Goal: Task Accomplishment & Management: Use online tool/utility

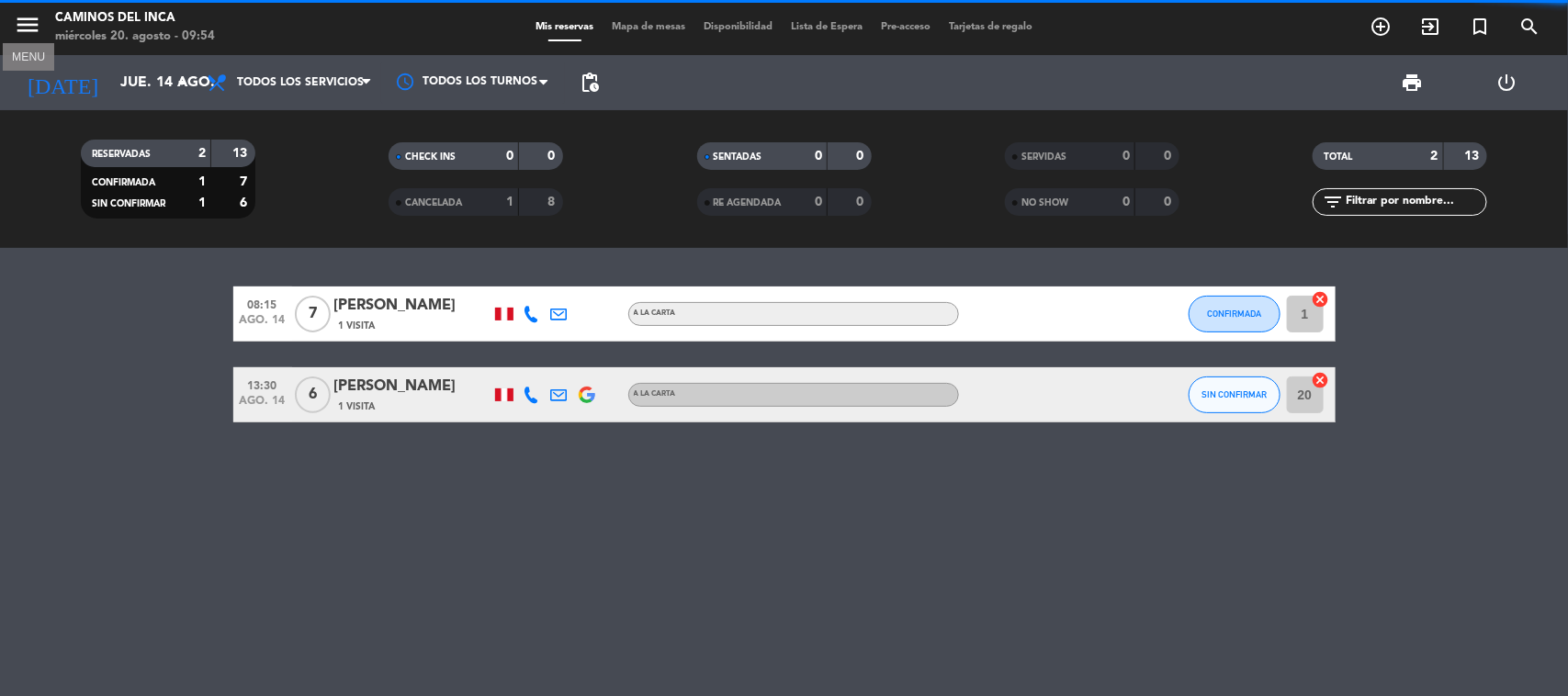
click at [34, 32] on icon "menu" at bounding box center [27, 24] width 27 height 27
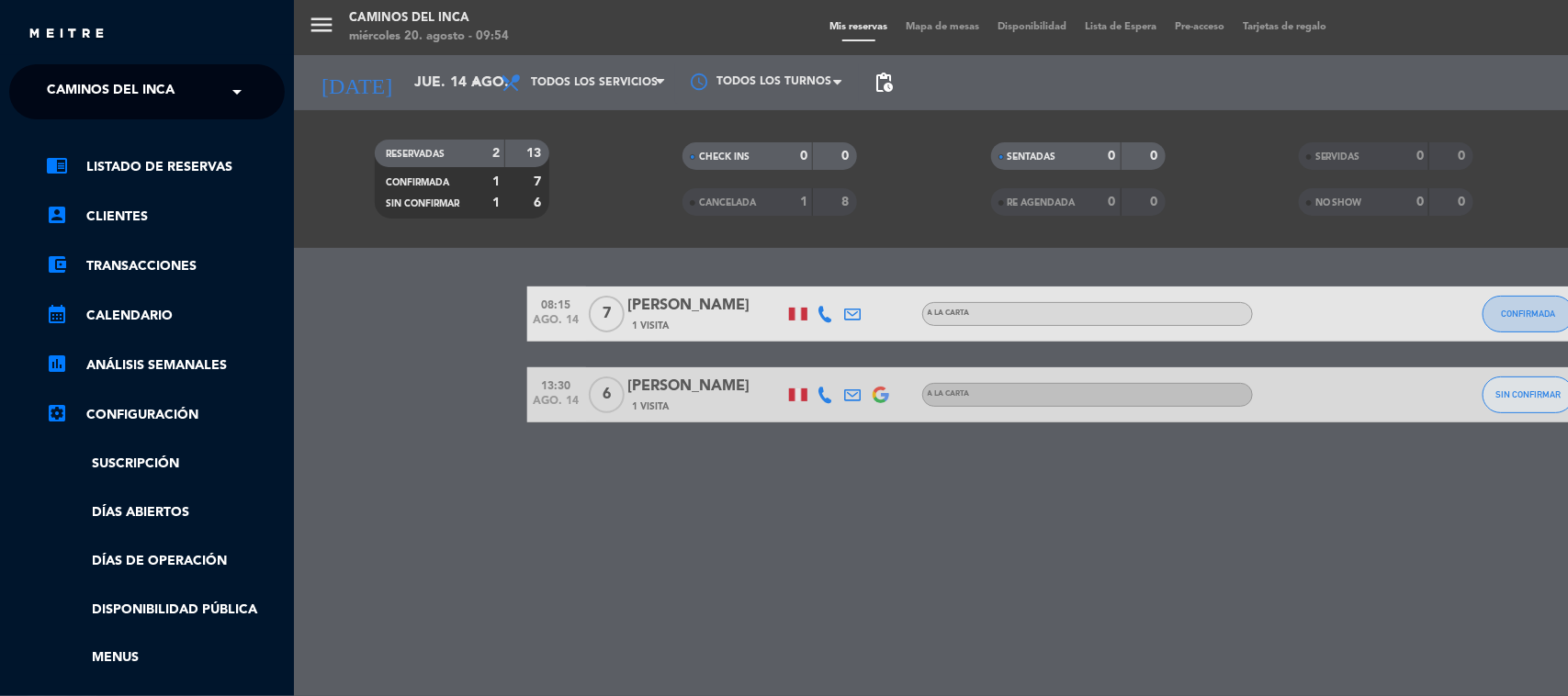
click at [152, 117] on ng-select "× Caminos del Inca ×" at bounding box center [147, 91] width 276 height 55
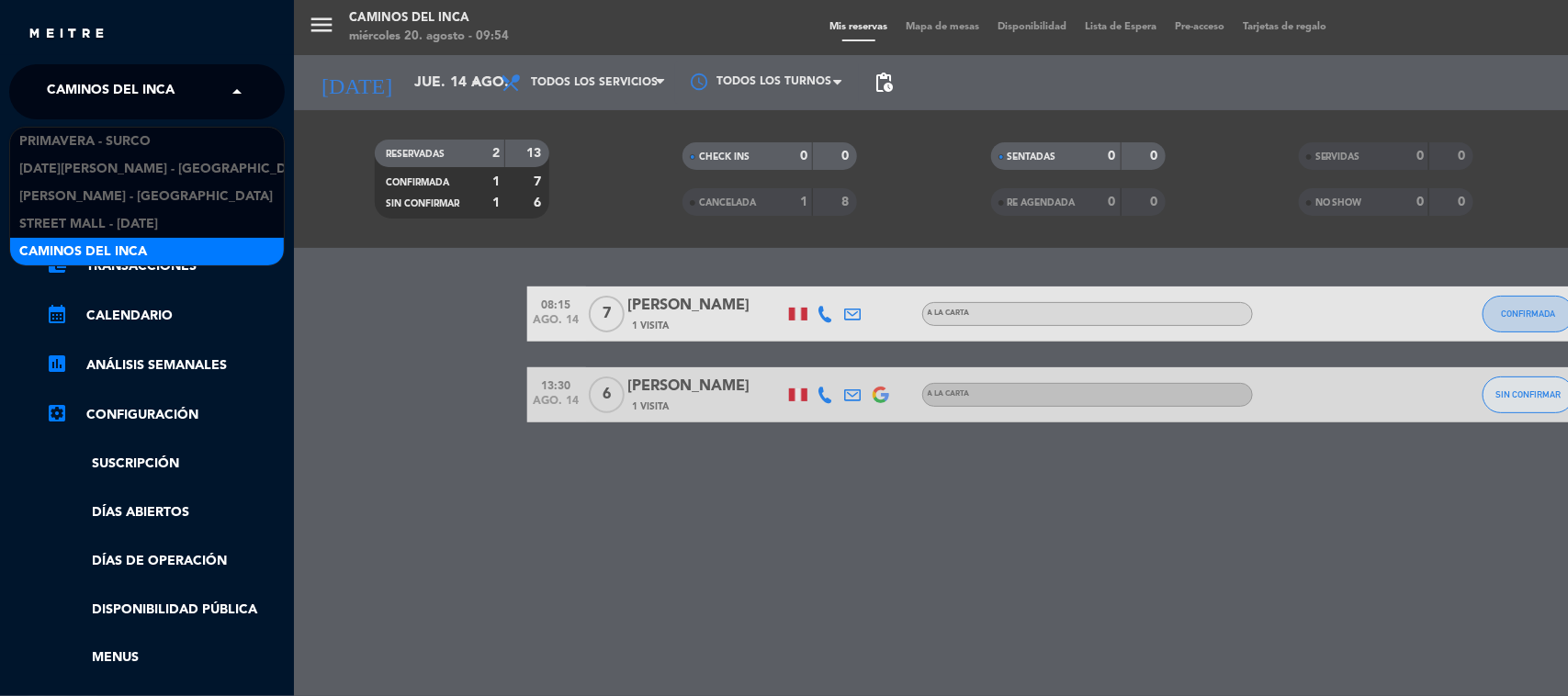
click at [167, 86] on span "Caminos del Inca" at bounding box center [111, 91] width 128 height 39
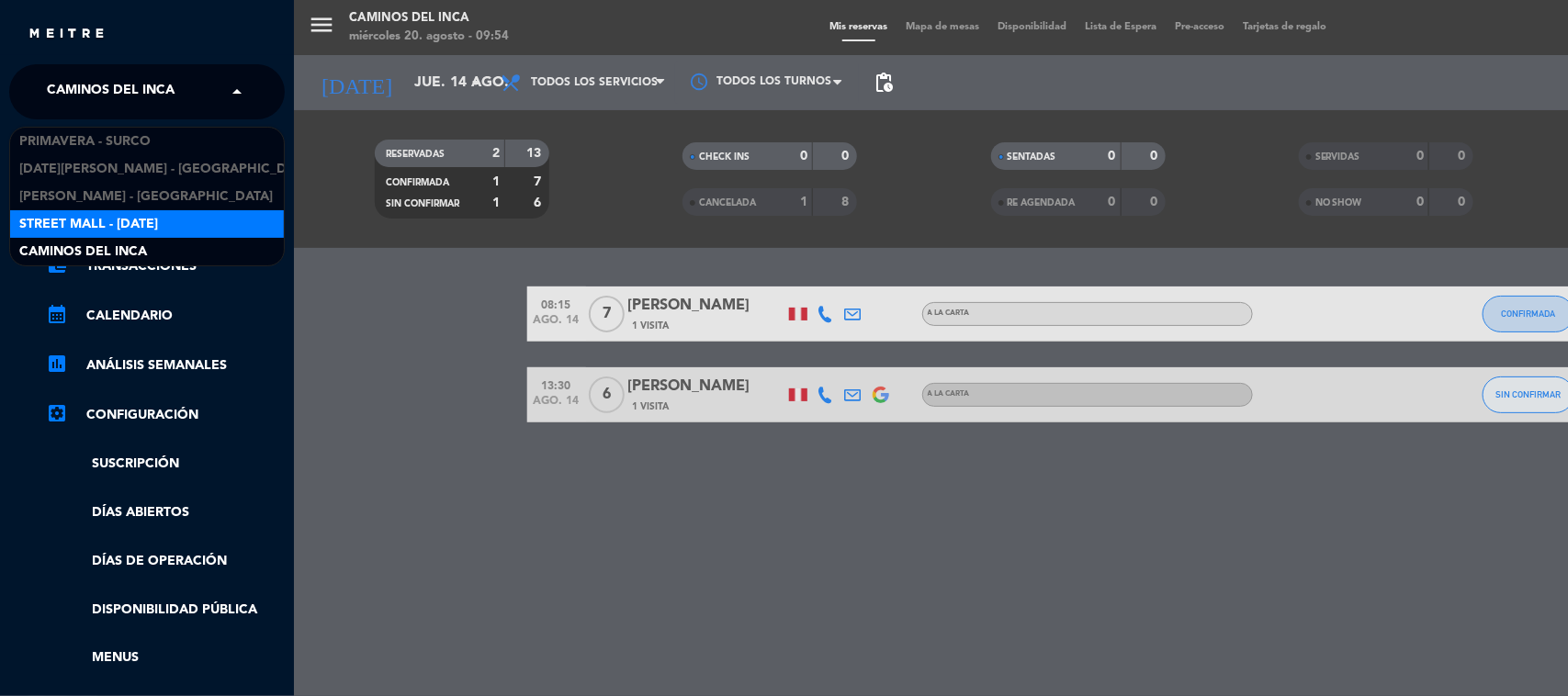
click at [158, 217] on span "Street Mall - [DATE]" at bounding box center [88, 225] width 138 height 21
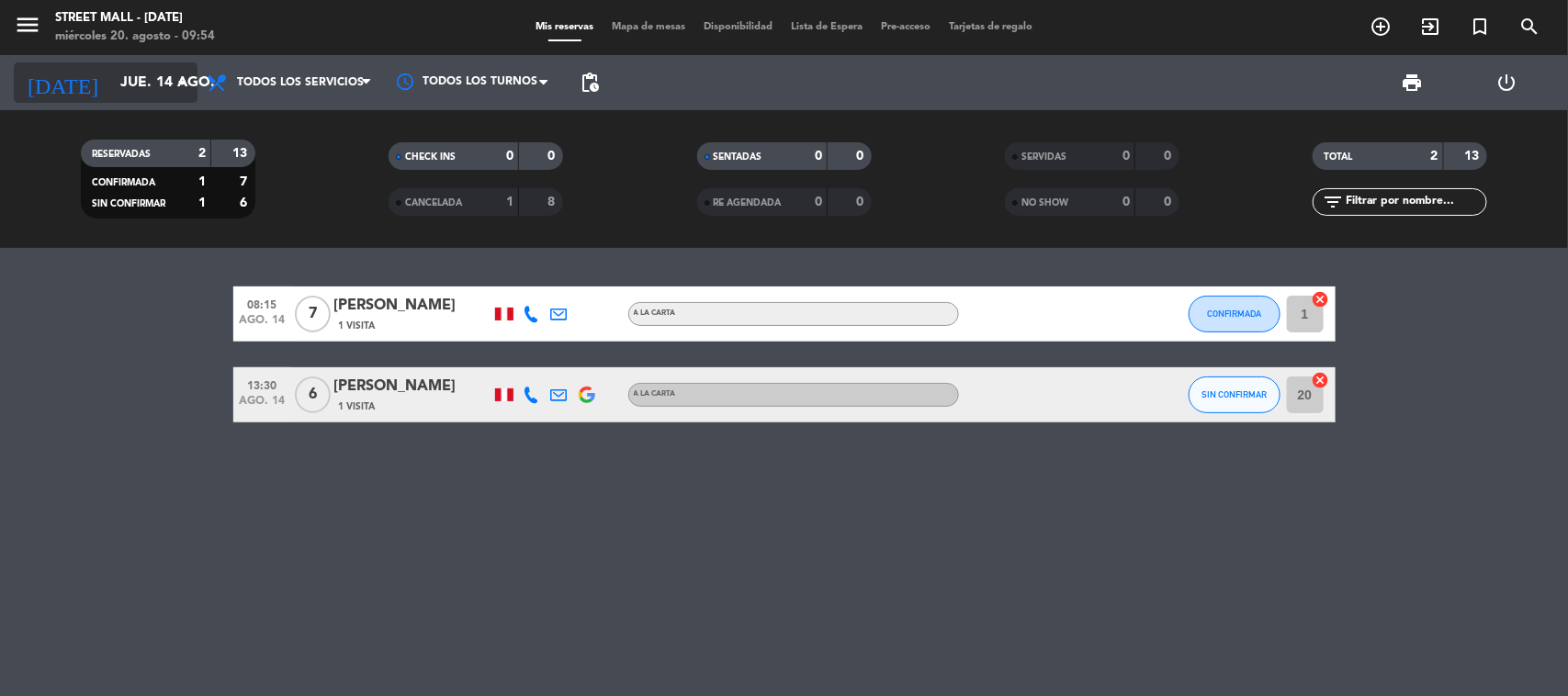
click at [180, 79] on icon "arrow_drop_down" at bounding box center [182, 82] width 22 height 22
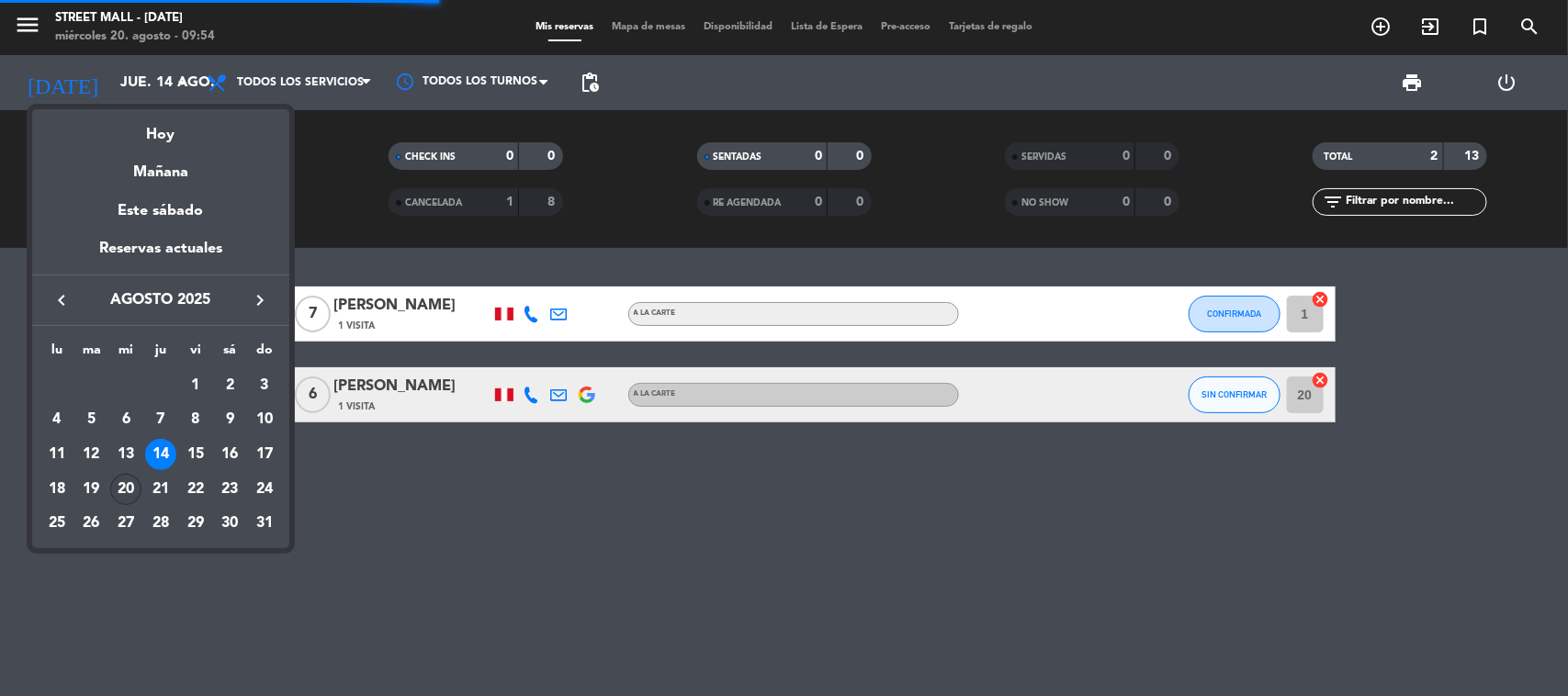
click at [131, 488] on div "20" at bounding box center [125, 489] width 31 height 31
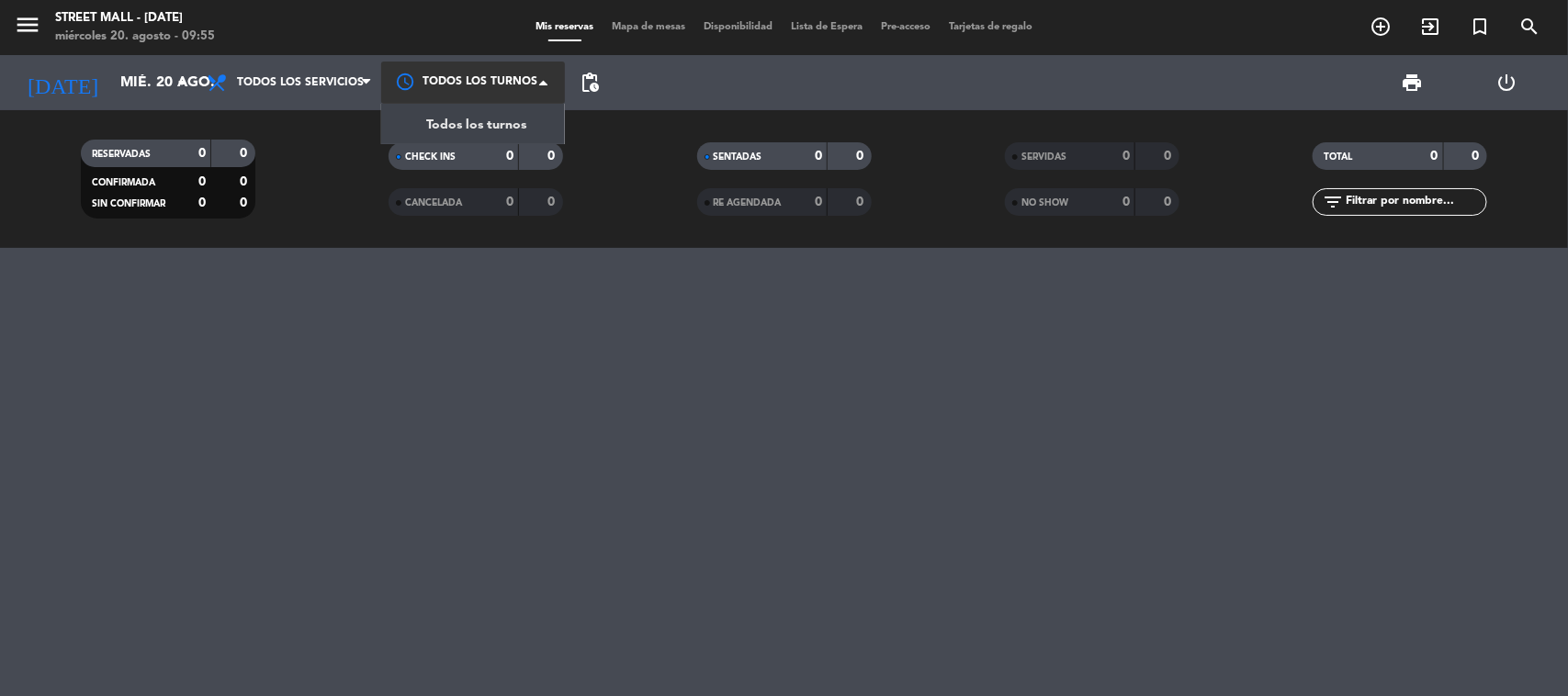
click at [405, 95] on div at bounding box center [472, 82] width 183 height 41
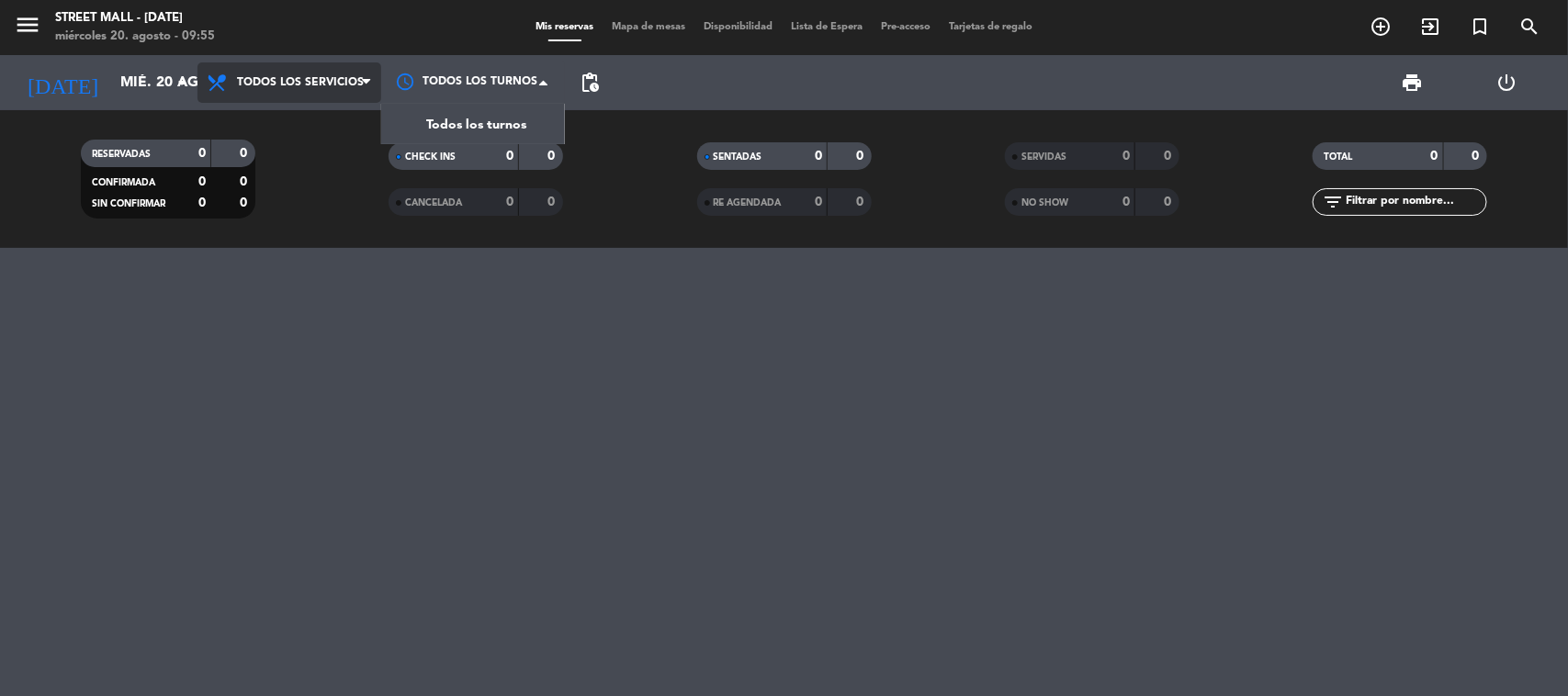
click at [362, 75] on icon at bounding box center [366, 83] width 8 height 15
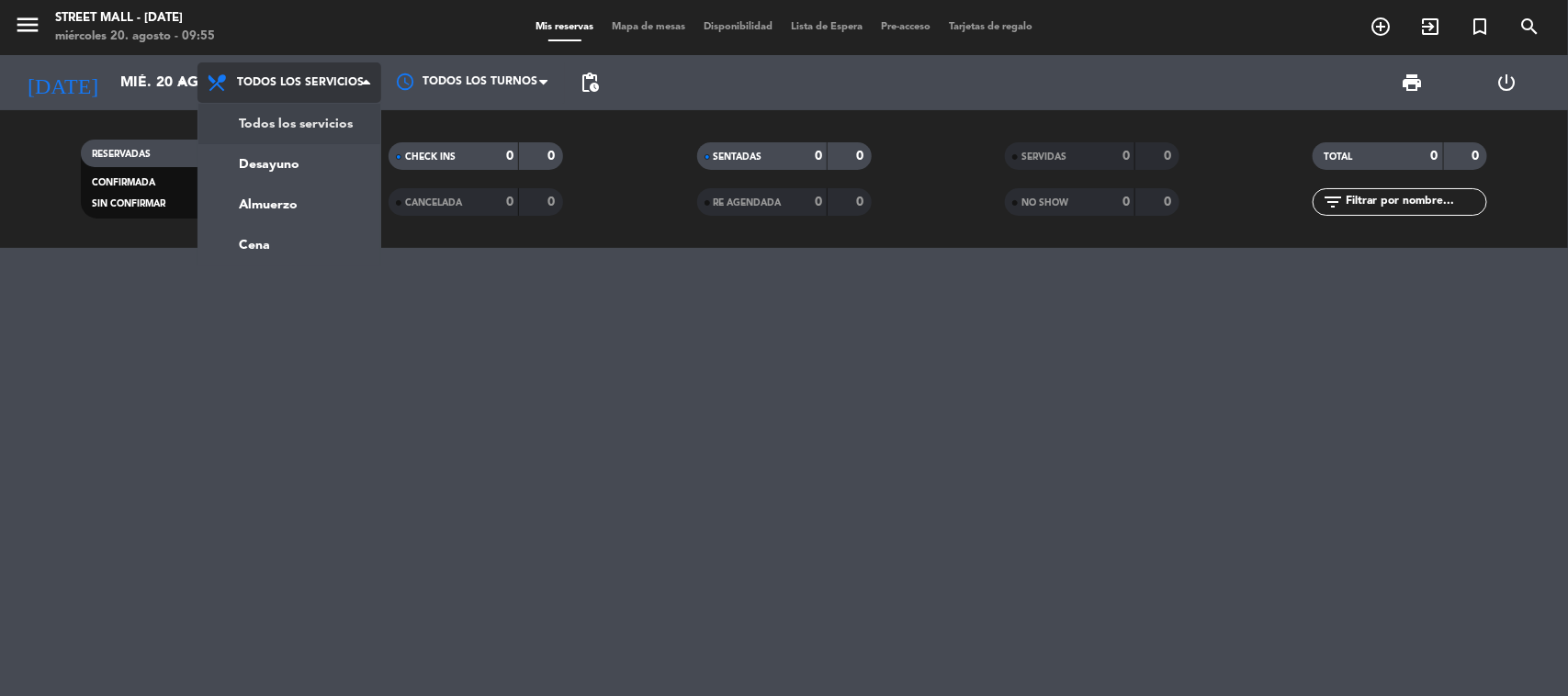
click at [325, 115] on div "menu [GEOGRAPHIC_DATA] - [DATE][PERSON_NAME][DATE] 20. agosto - 09:55 Mis reser…" at bounding box center [784, 124] width 1568 height 248
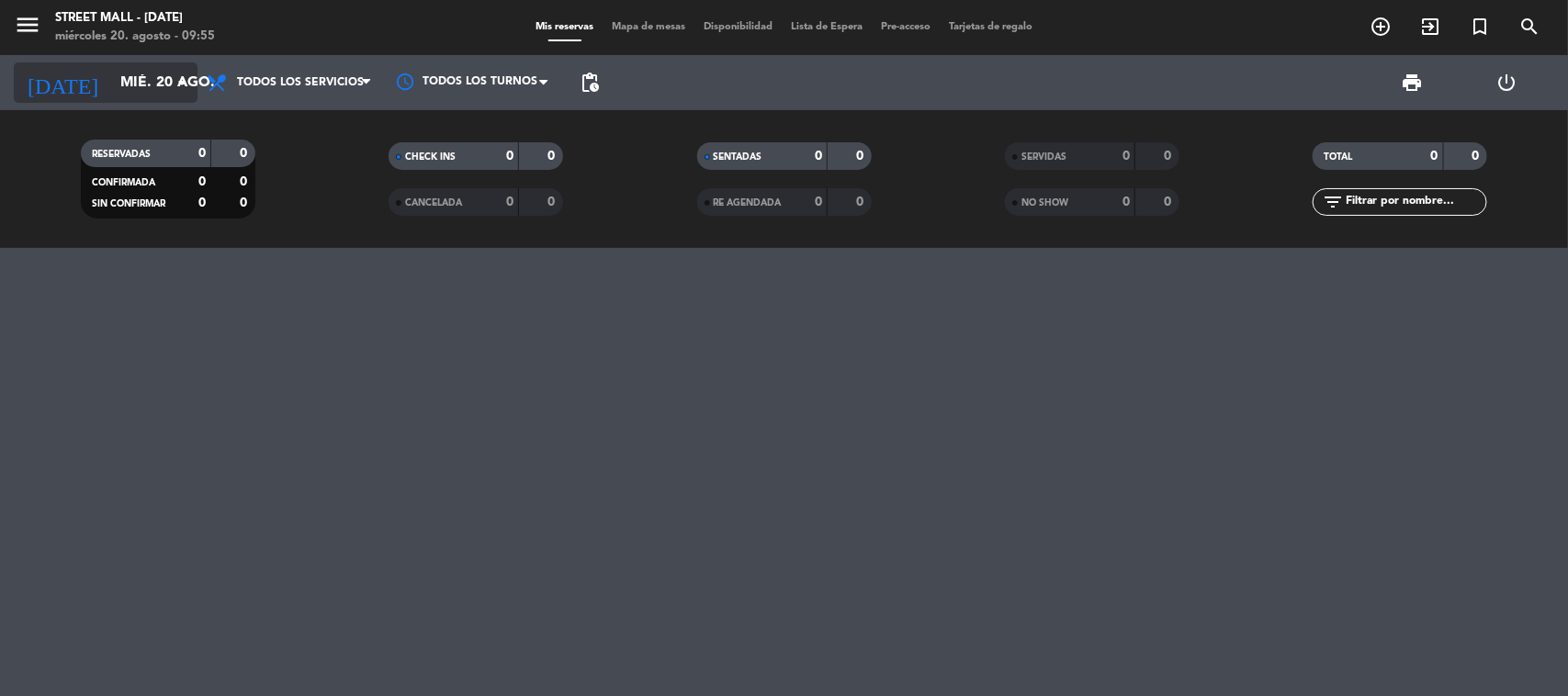
click at [166, 88] on input "mié. 20 ago." at bounding box center [208, 83] width 194 height 36
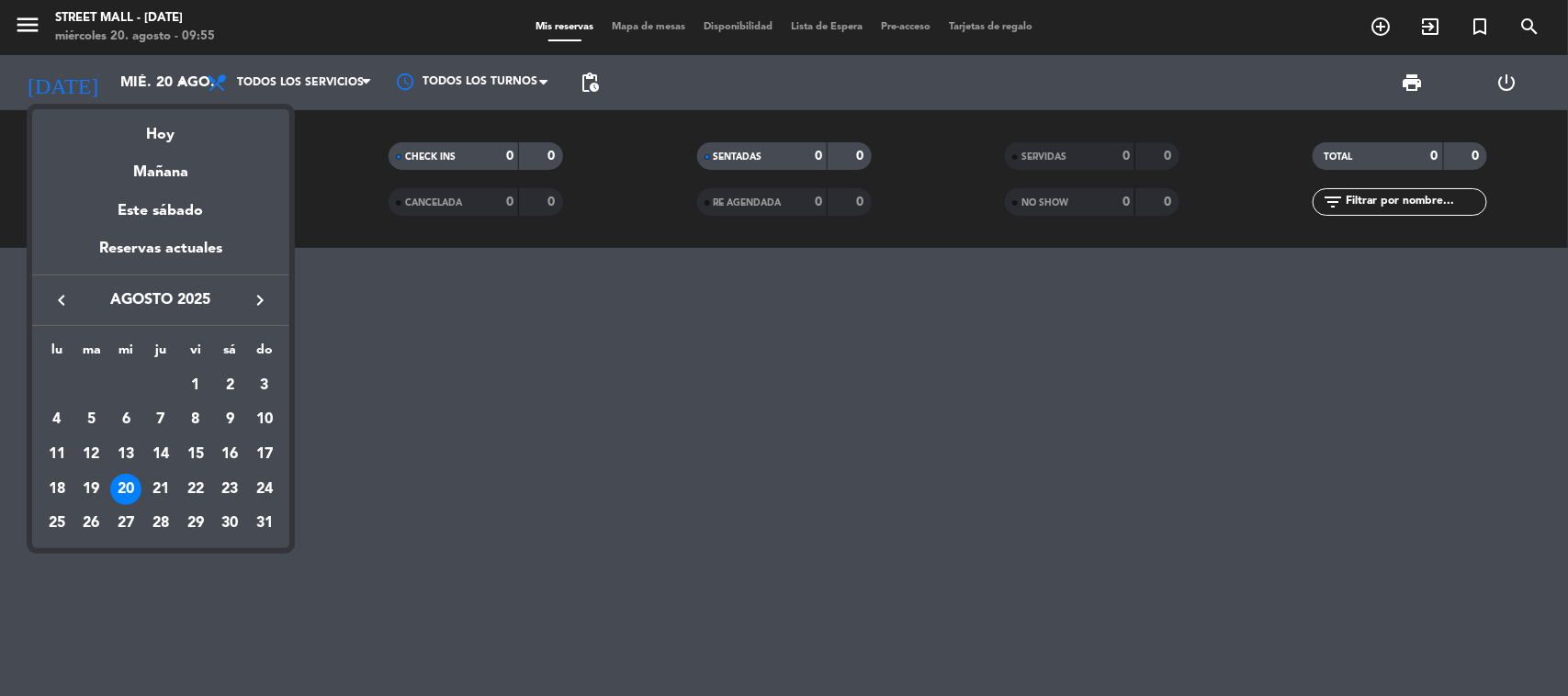
click at [127, 480] on div "20" at bounding box center [125, 489] width 31 height 31
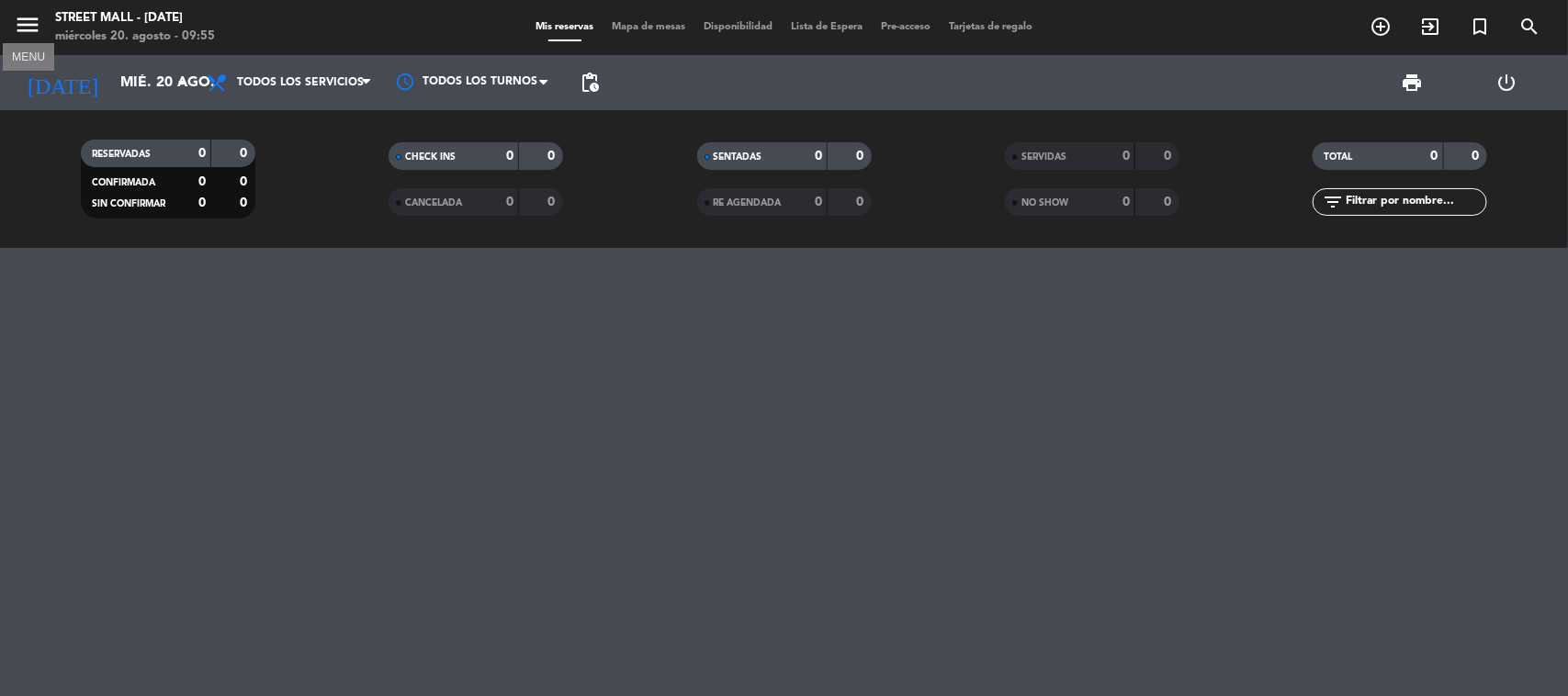
click at [27, 30] on icon "menu" at bounding box center [27, 24] width 27 height 27
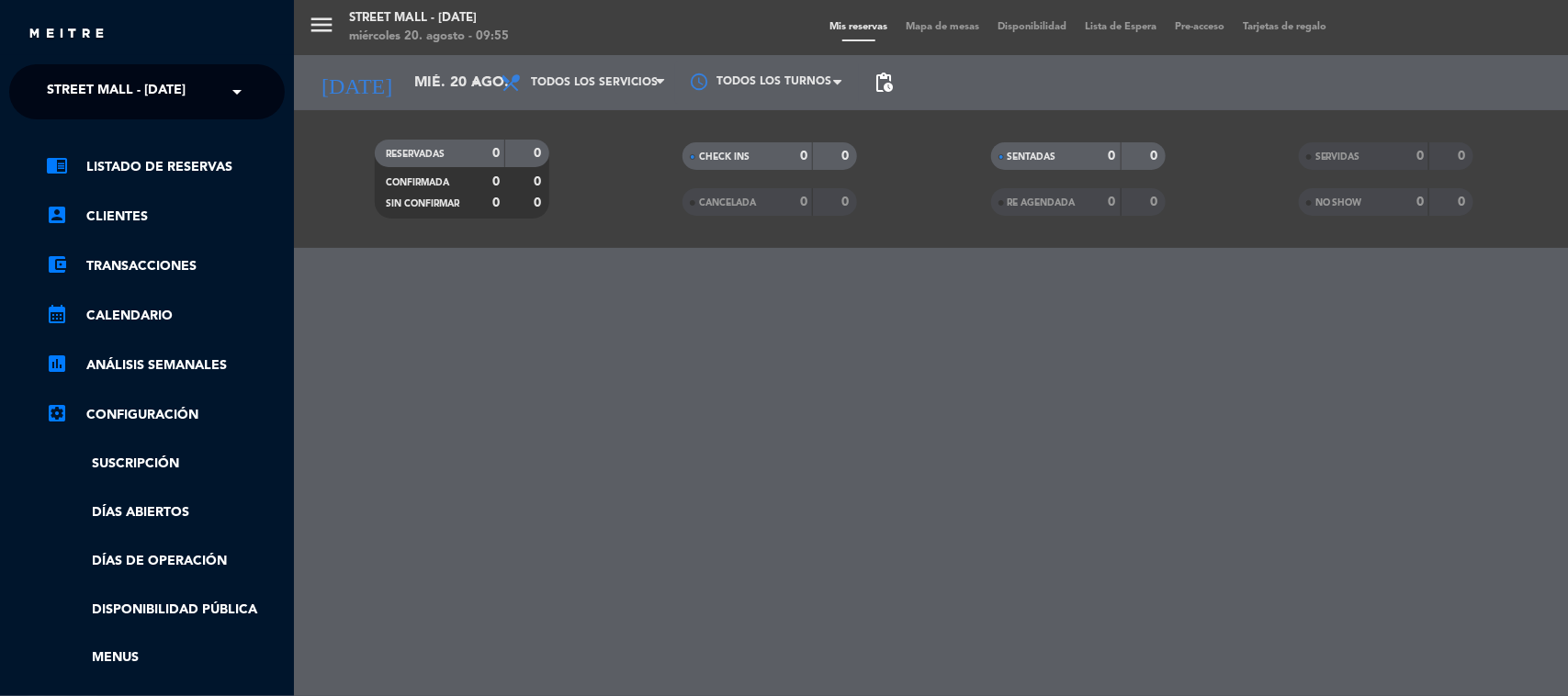
click at [185, 88] on span "Street Mall - [DATE]" at bounding box center [116, 91] width 138 height 39
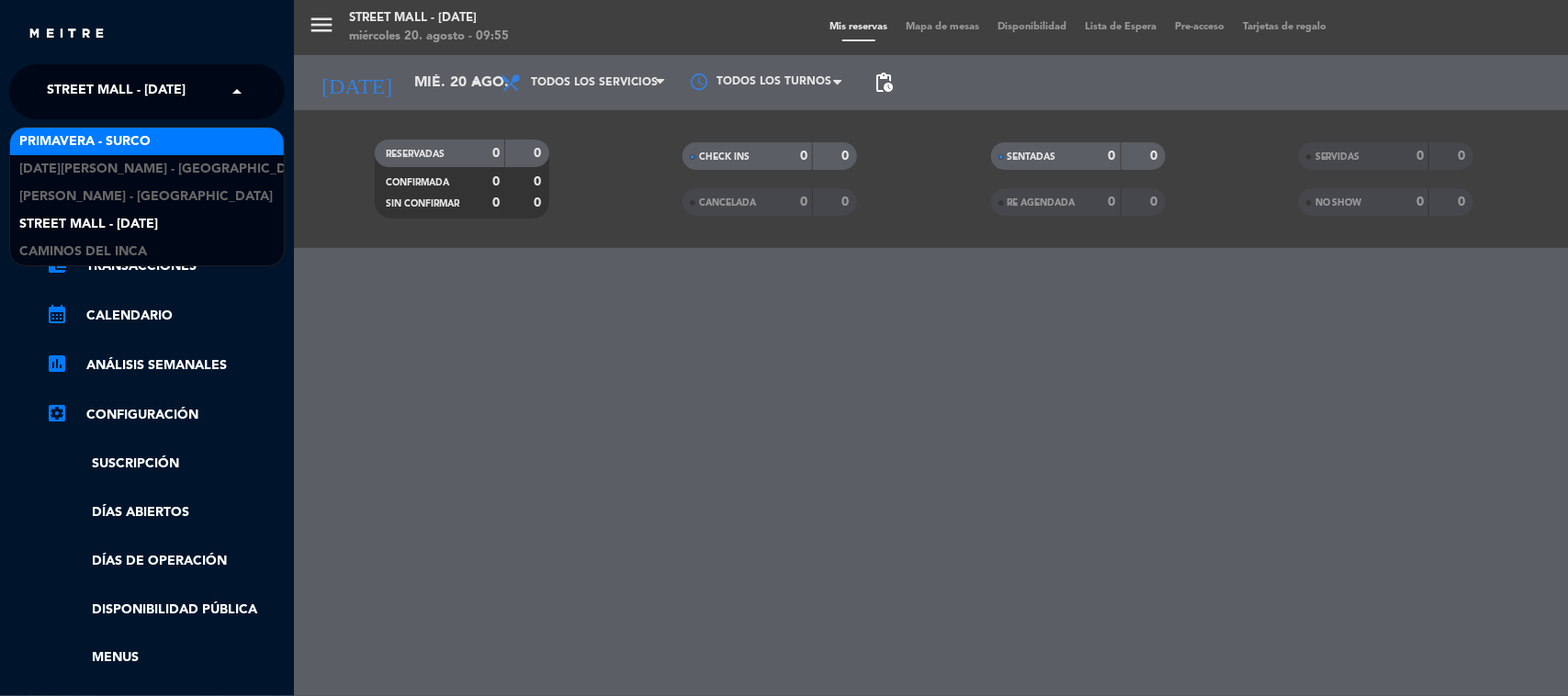
click at [166, 135] on div "Primavera - Surco" at bounding box center [147, 141] width 274 height 27
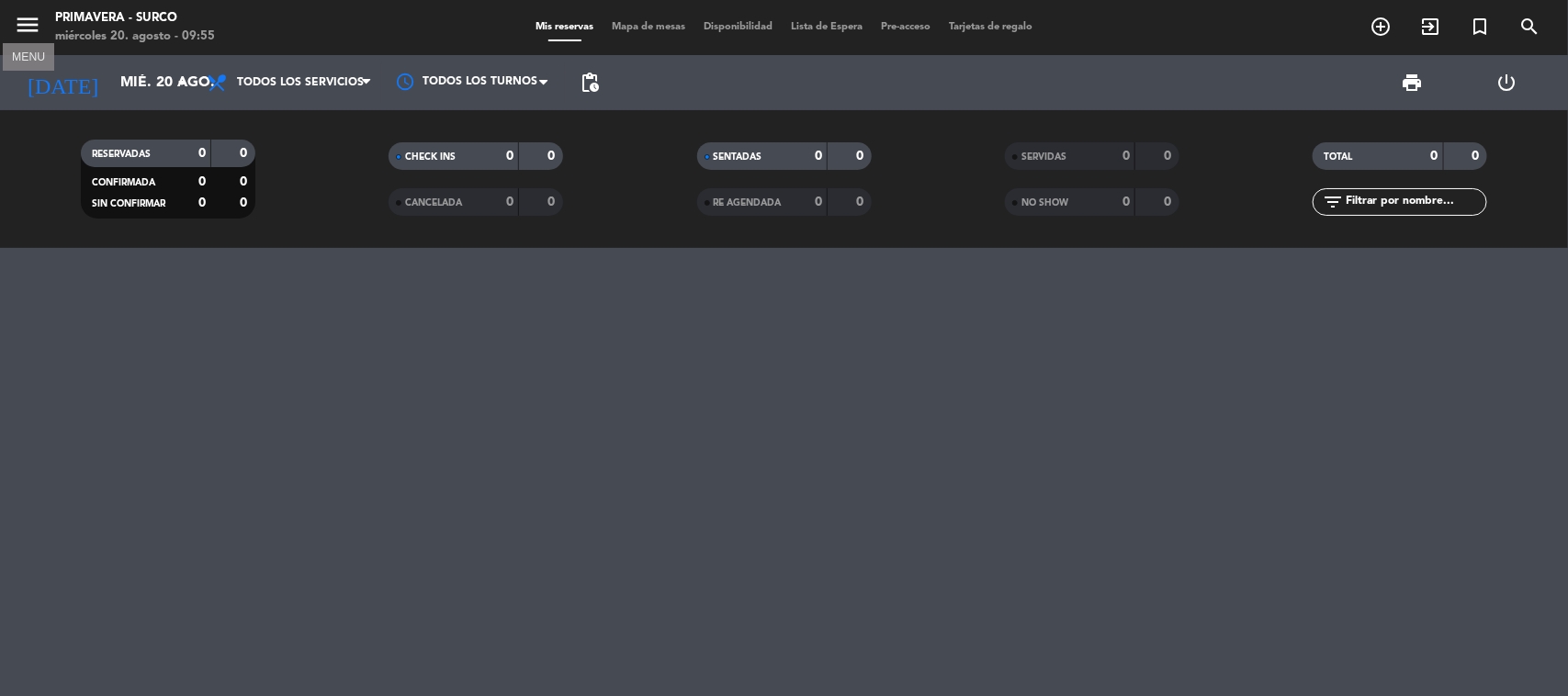
click at [37, 21] on icon "menu" at bounding box center [27, 24] width 27 height 27
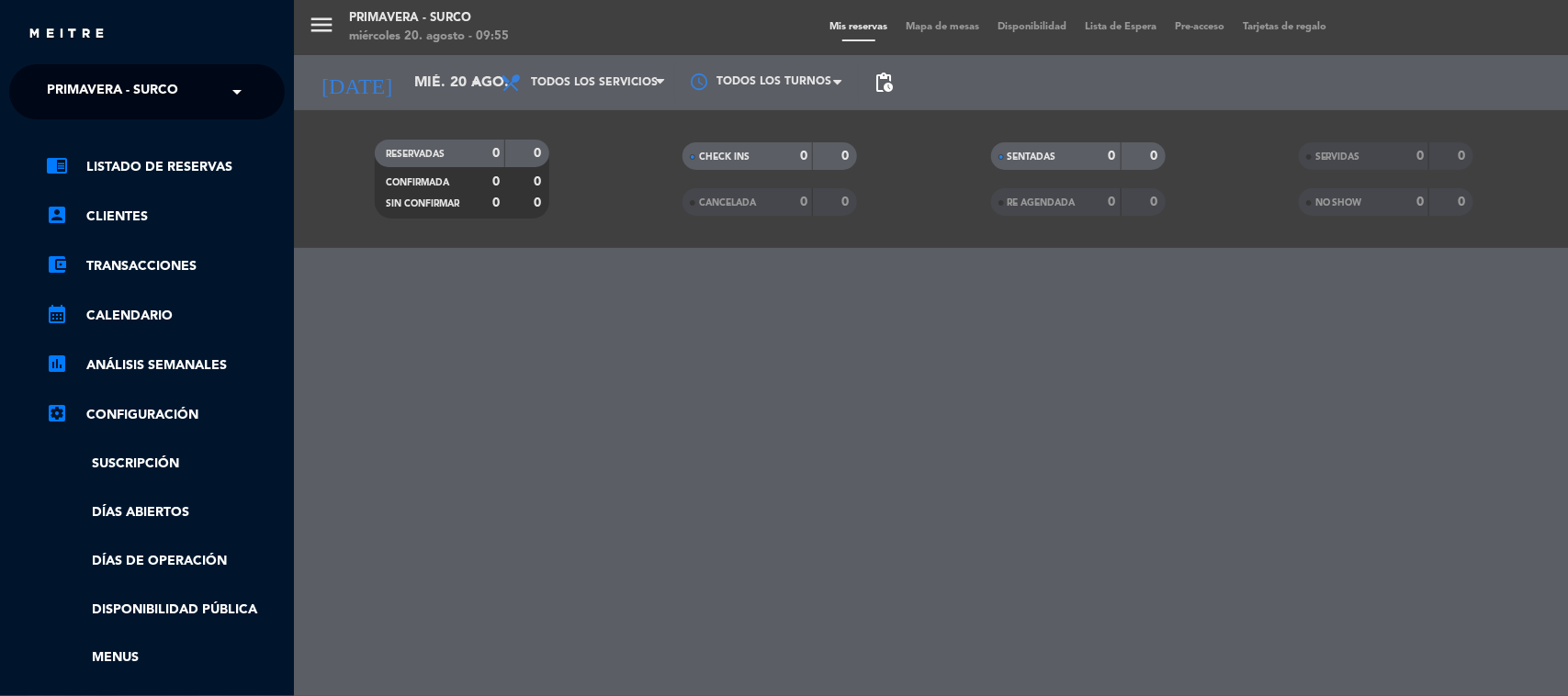
drag, startPoint x: 117, startPoint y: 95, endPoint x: 120, endPoint y: 107, distance: 12.4
click at [117, 97] on span "Primavera - Surco" at bounding box center [113, 91] width 132 height 39
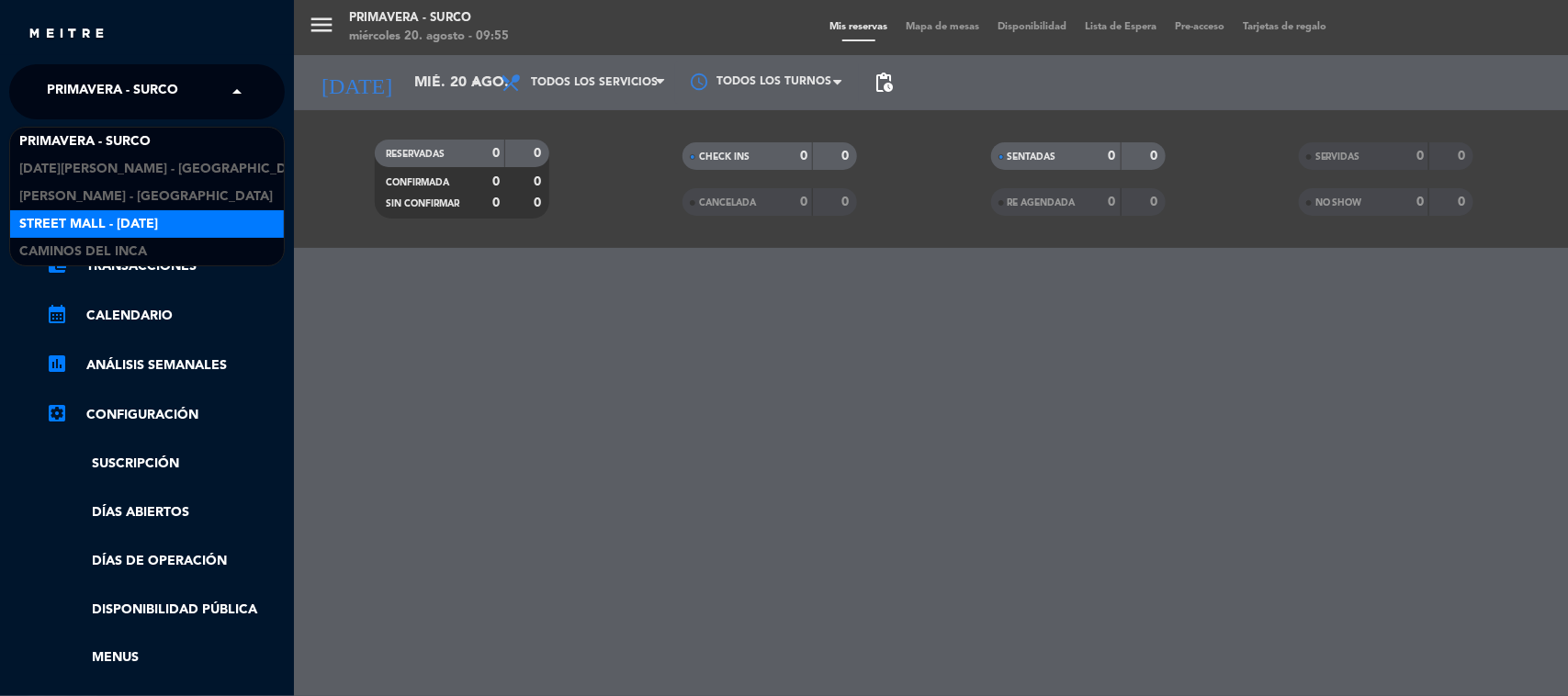
click at [131, 232] on span "Street Mall - [DATE]" at bounding box center [88, 225] width 138 height 21
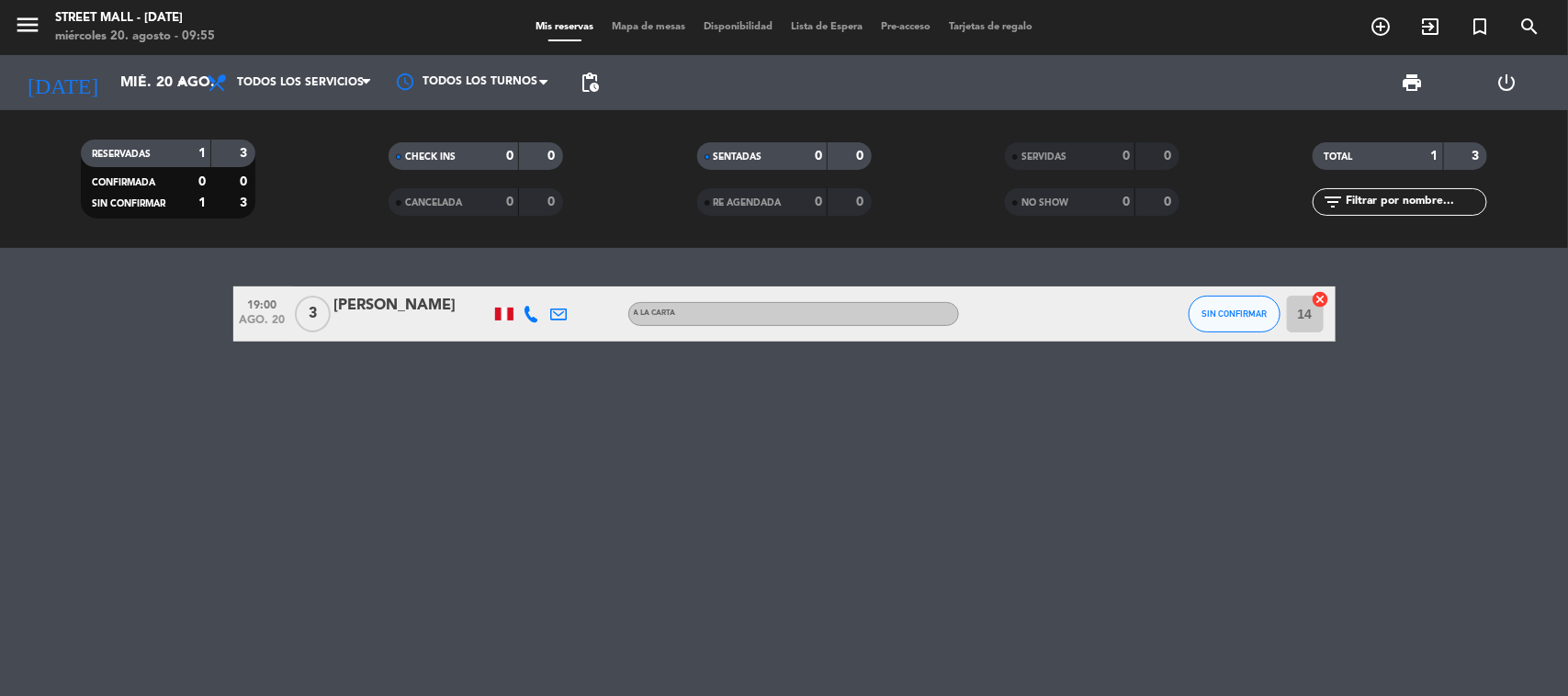
click at [535, 310] on icon at bounding box center [532, 314] width 17 height 17
click at [544, 281] on span "content_paste" at bounding box center [550, 282] width 14 height 14
click at [563, 310] on icon at bounding box center [560, 314] width 17 height 17
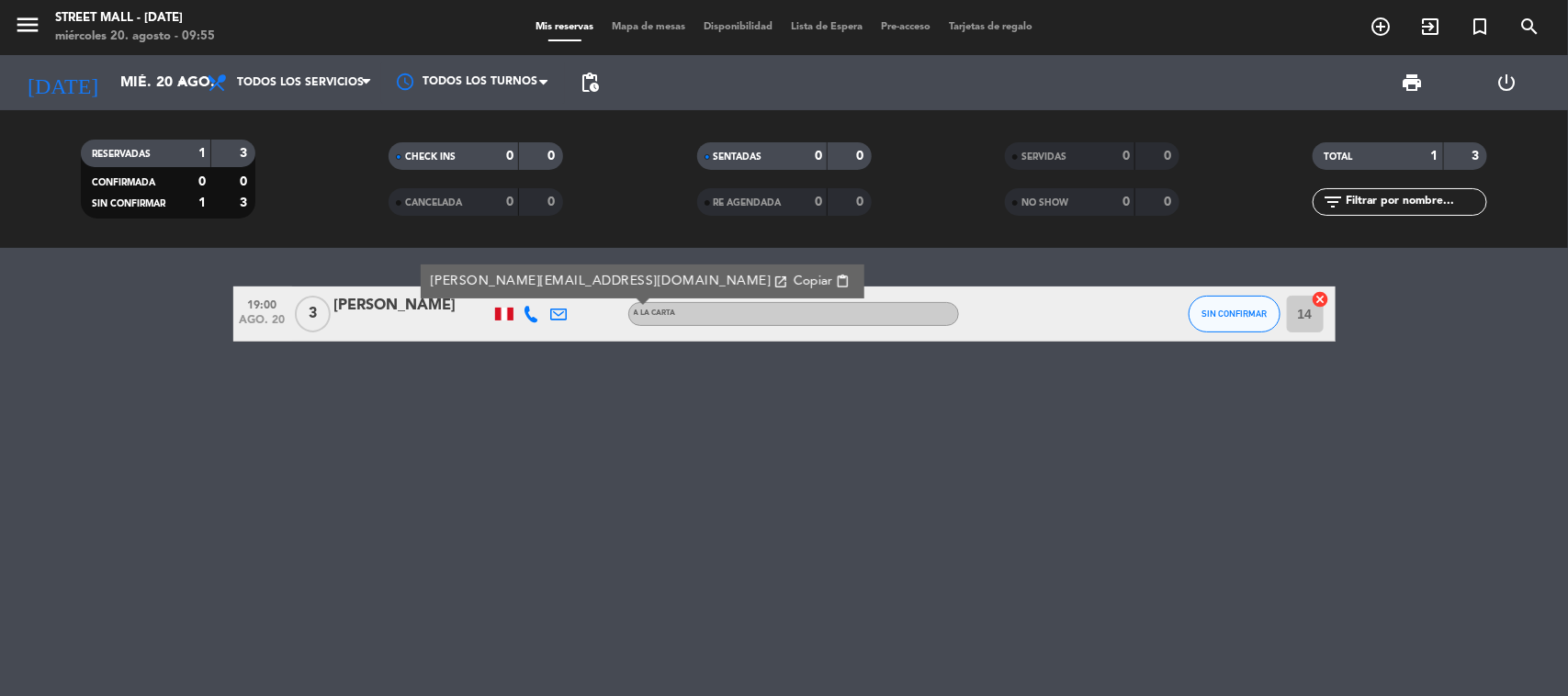
click at [794, 277] on span "Copiar" at bounding box center [813, 281] width 39 height 20
click at [17, 19] on icon "menu" at bounding box center [27, 24] width 27 height 27
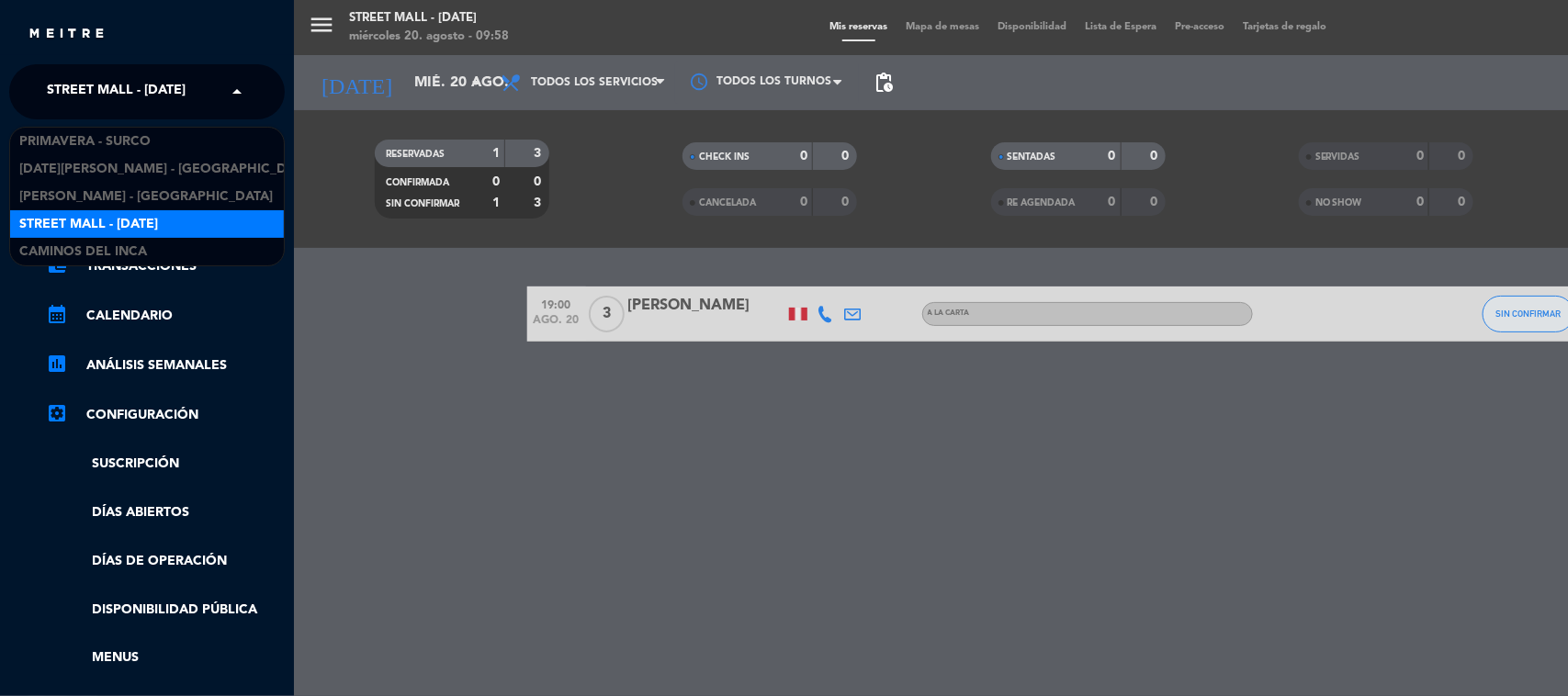
click at [135, 83] on span "Street Mall - [DATE]" at bounding box center [116, 91] width 138 height 39
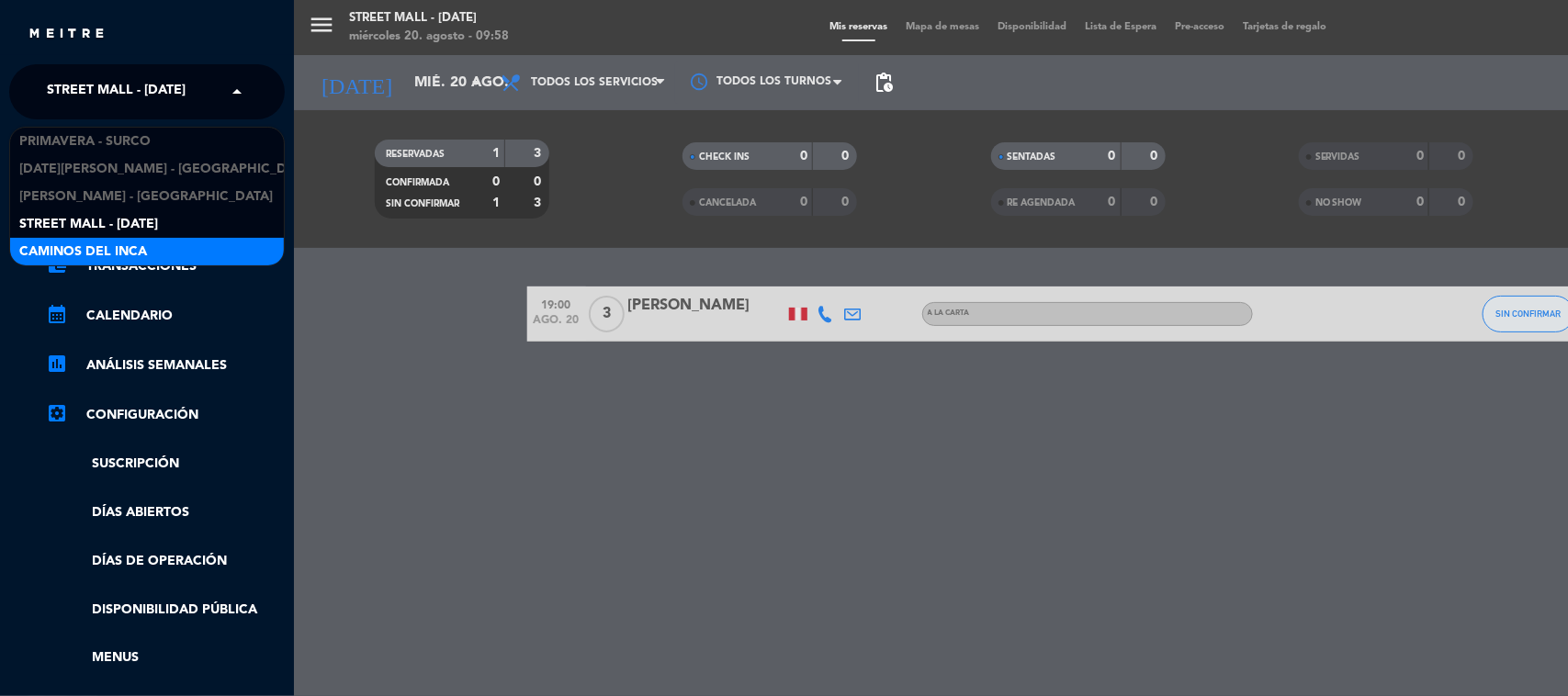
click at [145, 240] on div "Caminos del Inca" at bounding box center [147, 251] width 274 height 27
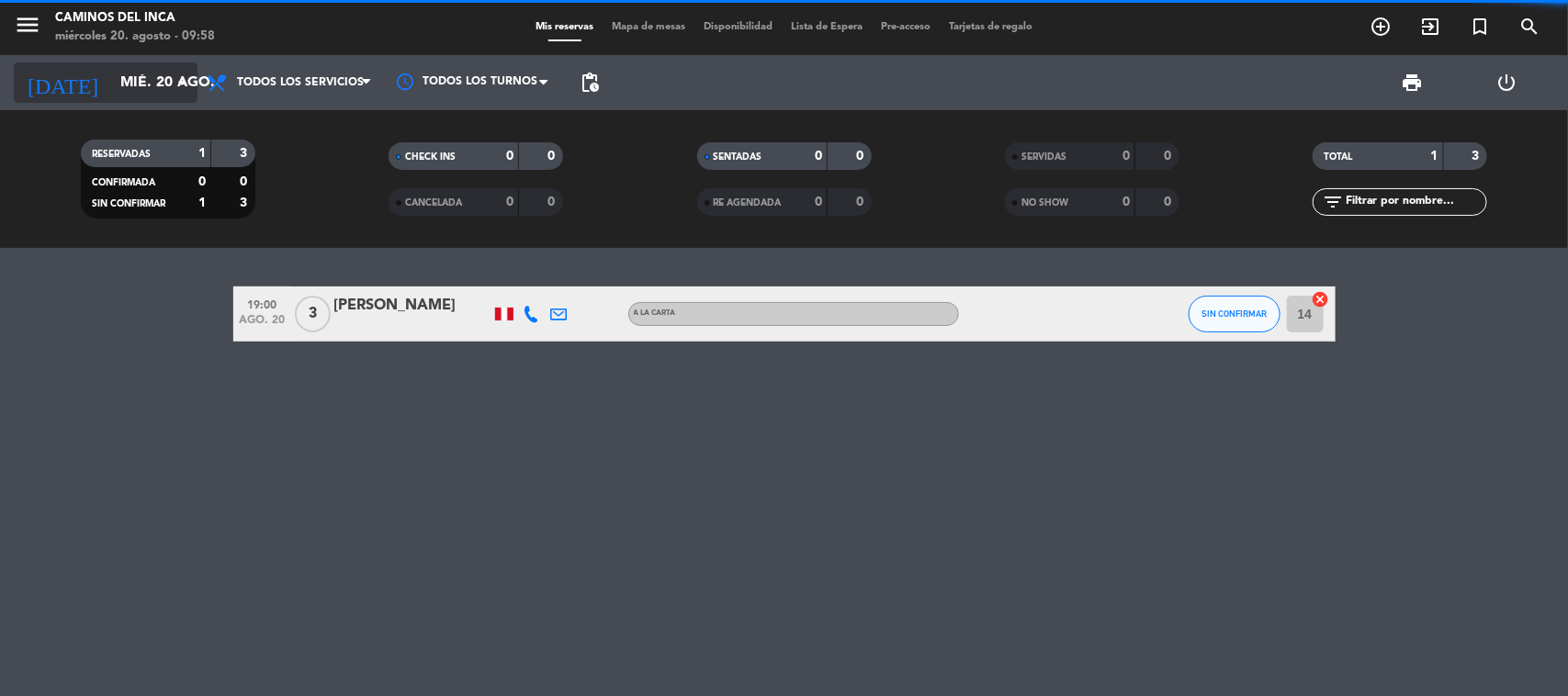
click at [193, 71] on input "mié. 20 ago." at bounding box center [208, 83] width 194 height 36
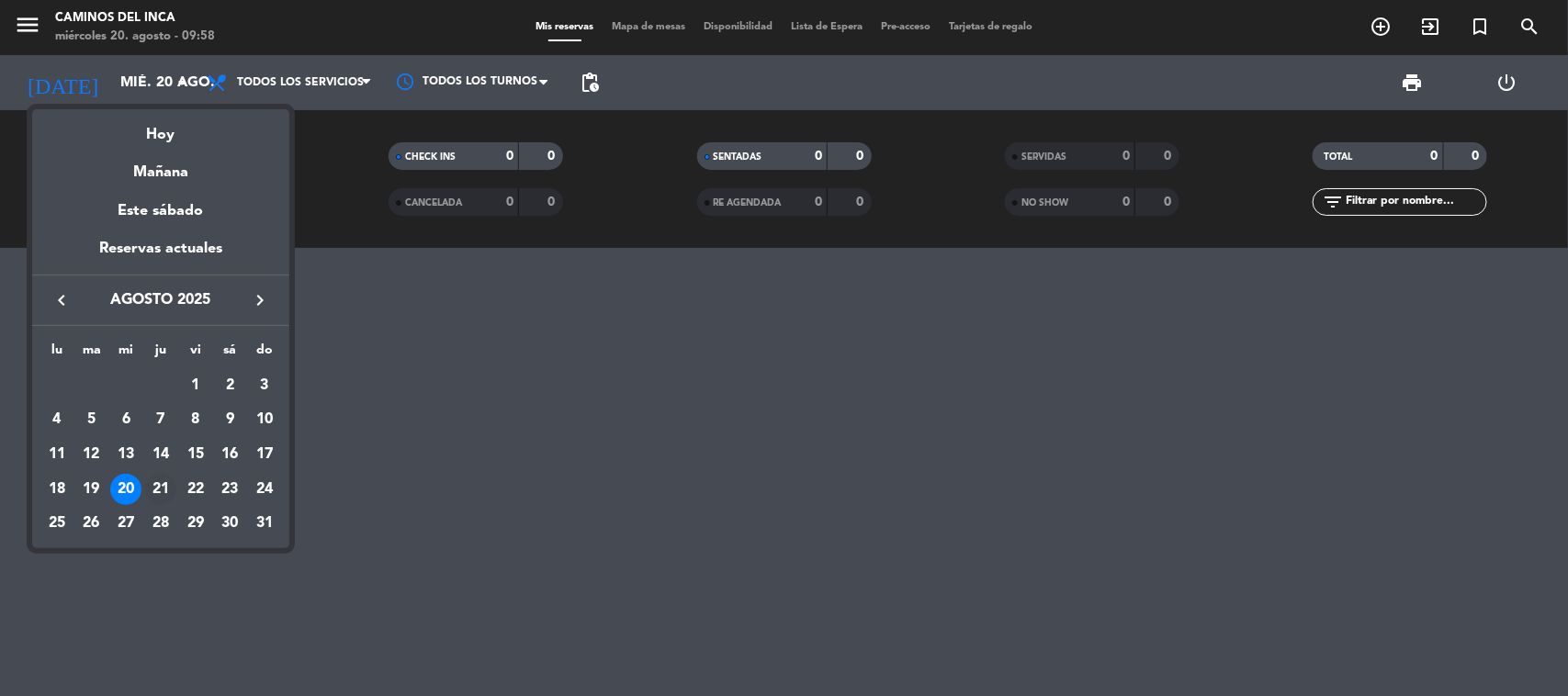
click at [161, 489] on div "21" at bounding box center [160, 489] width 31 height 31
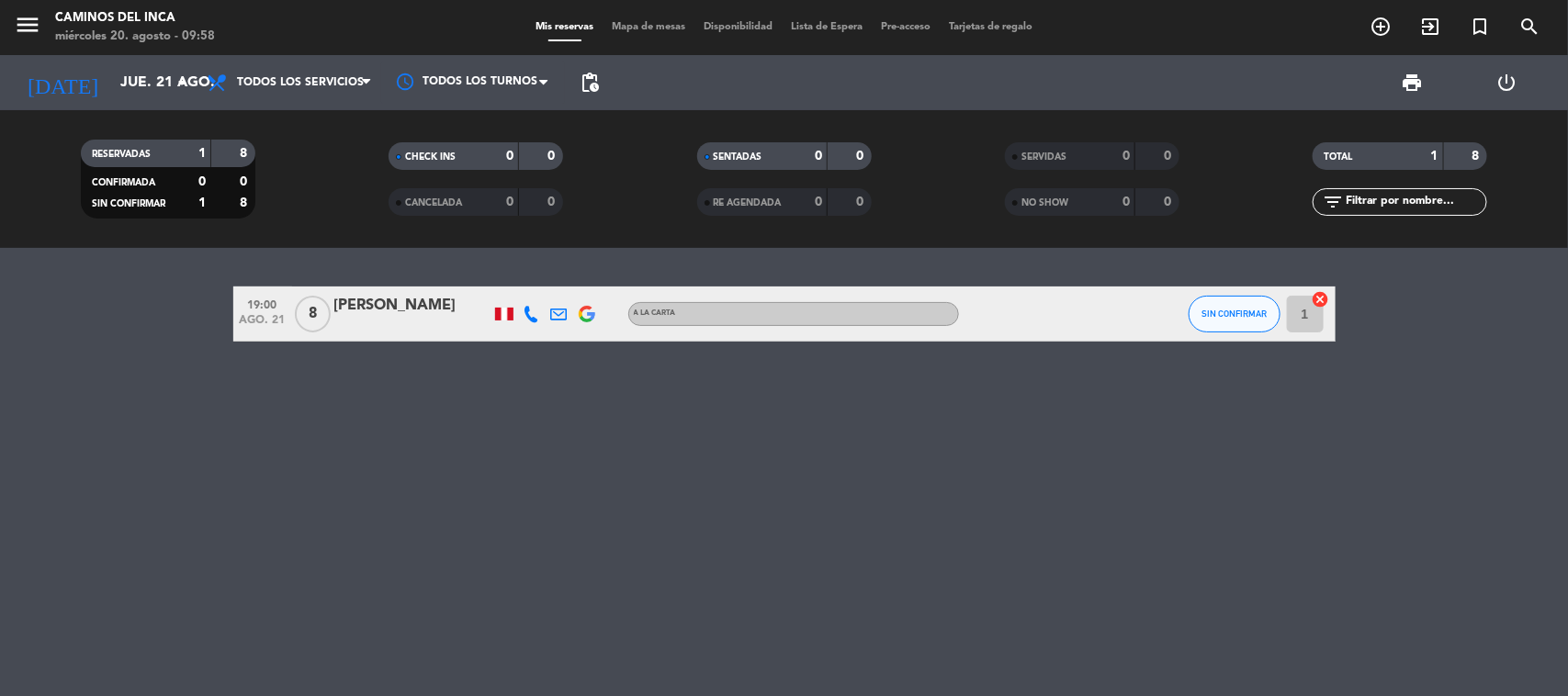
click at [525, 313] on icon at bounding box center [532, 314] width 17 height 17
click at [537, 285] on span "content_paste" at bounding box center [544, 282] width 14 height 14
click at [562, 317] on icon at bounding box center [560, 314] width 17 height 17
click at [669, 282] on span "Copiar" at bounding box center [688, 281] width 39 height 20
drag, startPoint x: 714, startPoint y: 423, endPoint x: 723, endPoint y: 411, distance: 15.0
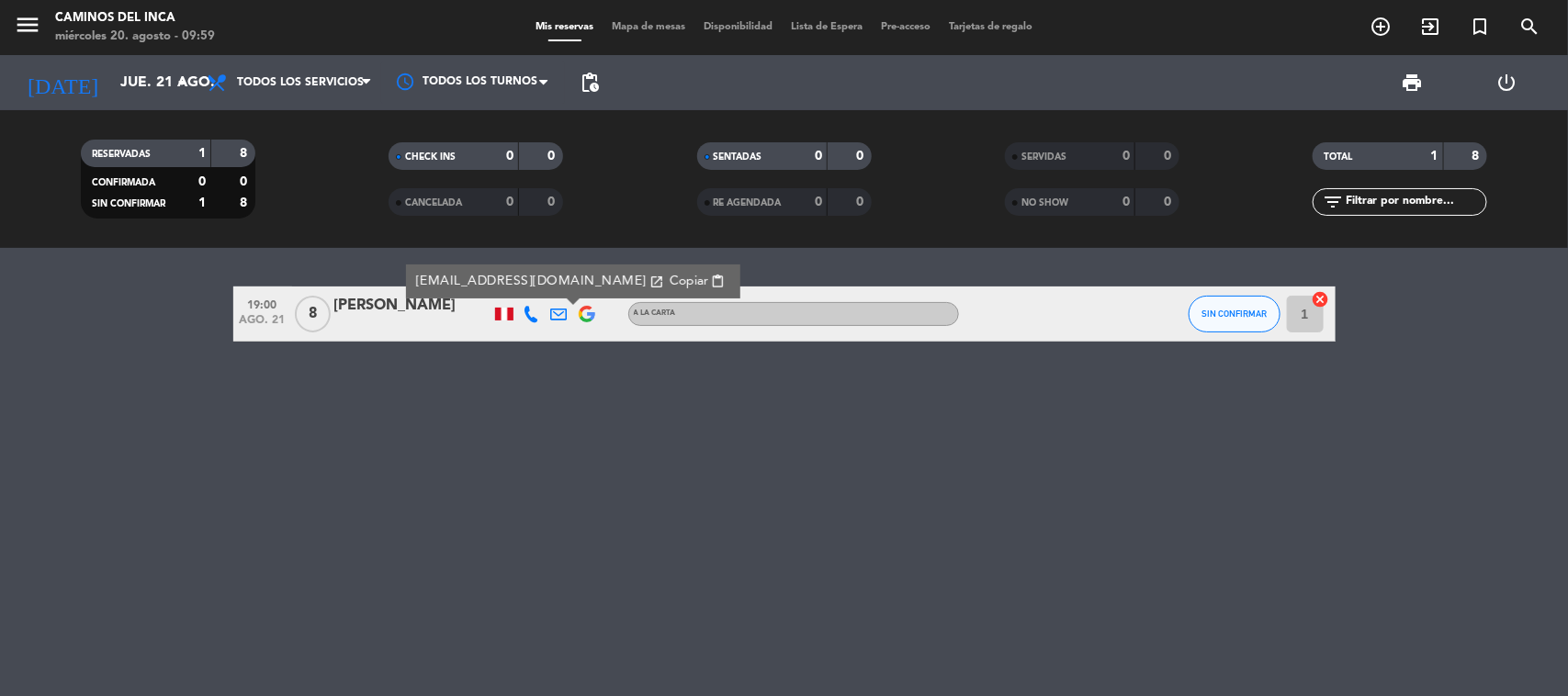
click at [720, 419] on div "19:00 [DATE] 8 [PERSON_NAME] [EMAIL_ADDRESS][DOMAIN_NAME] open_in_new Copiar co…" at bounding box center [784, 472] width 1568 height 449
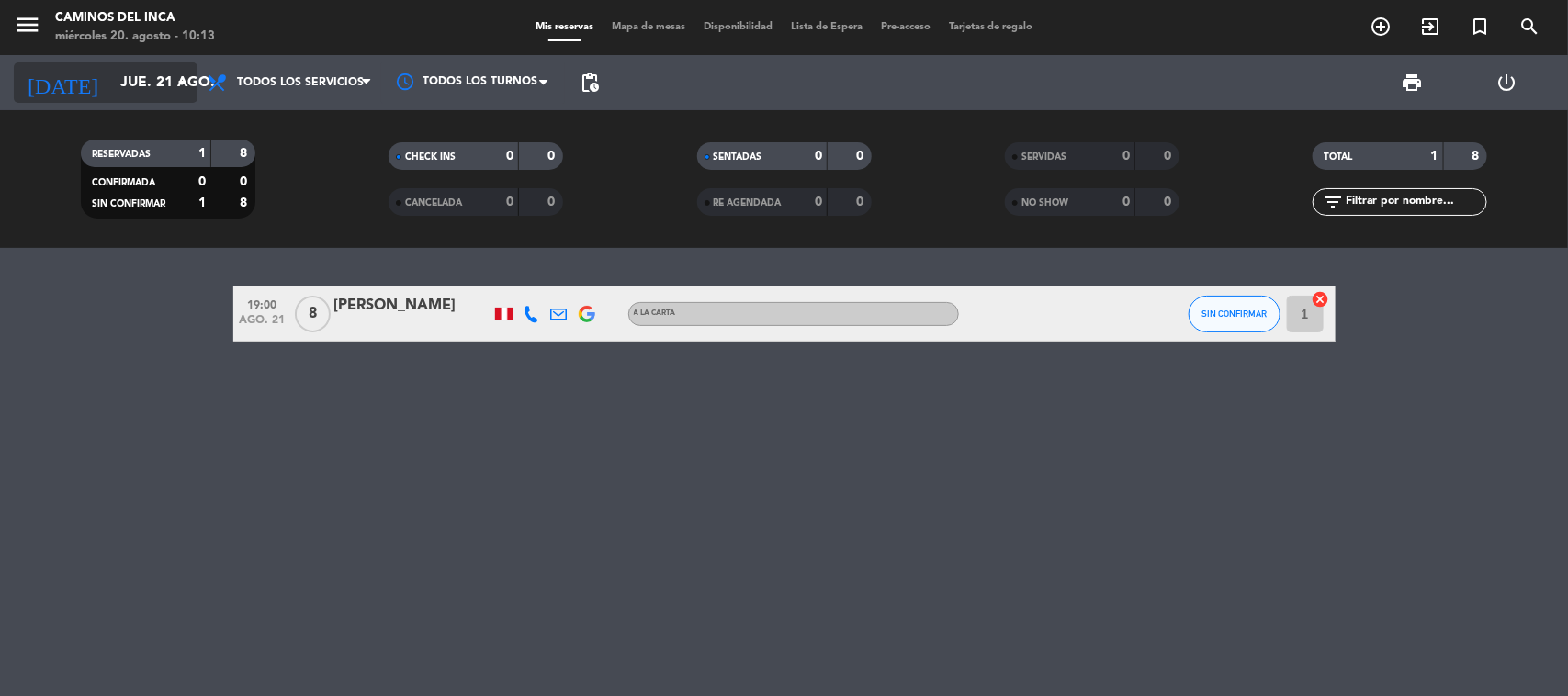
click at [159, 85] on input "jue. 21 ago." at bounding box center [208, 83] width 194 height 36
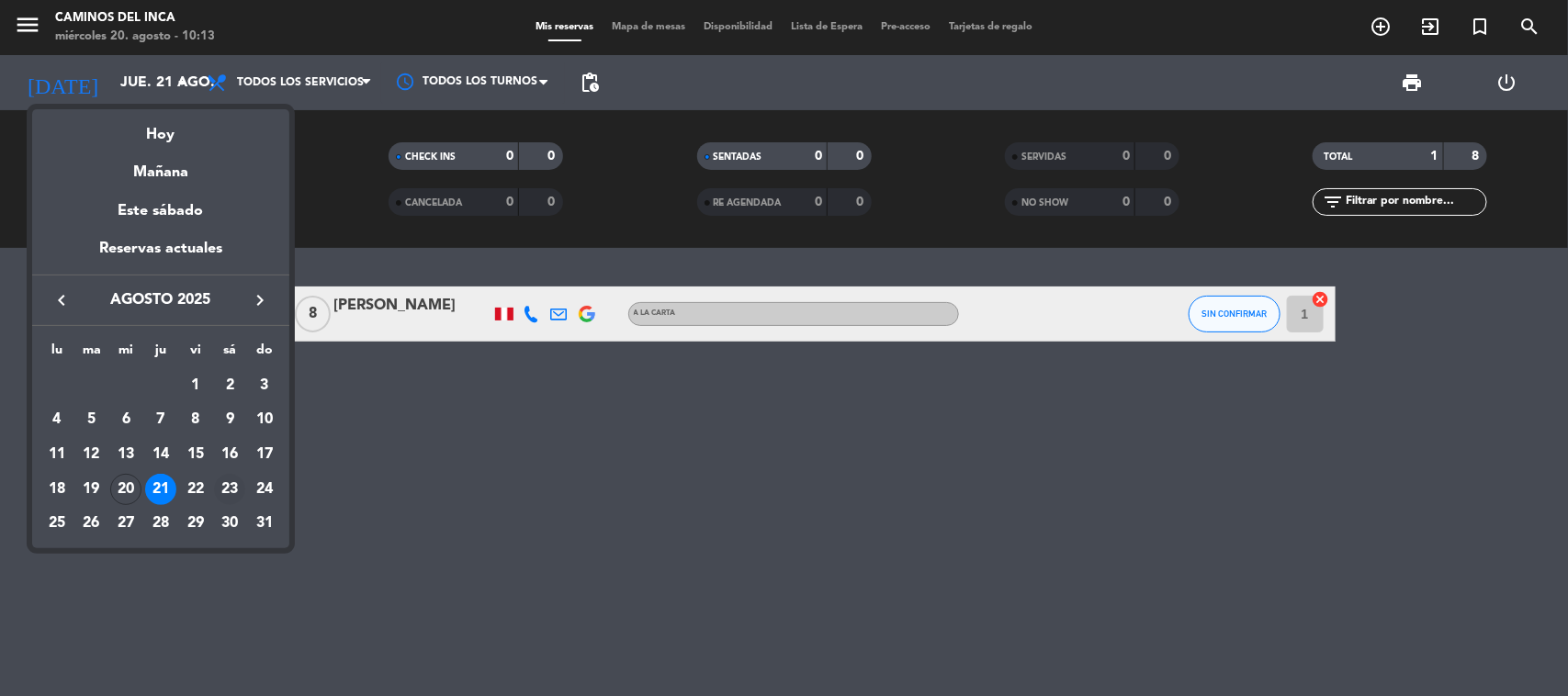
click at [235, 494] on div "23" at bounding box center [230, 489] width 31 height 31
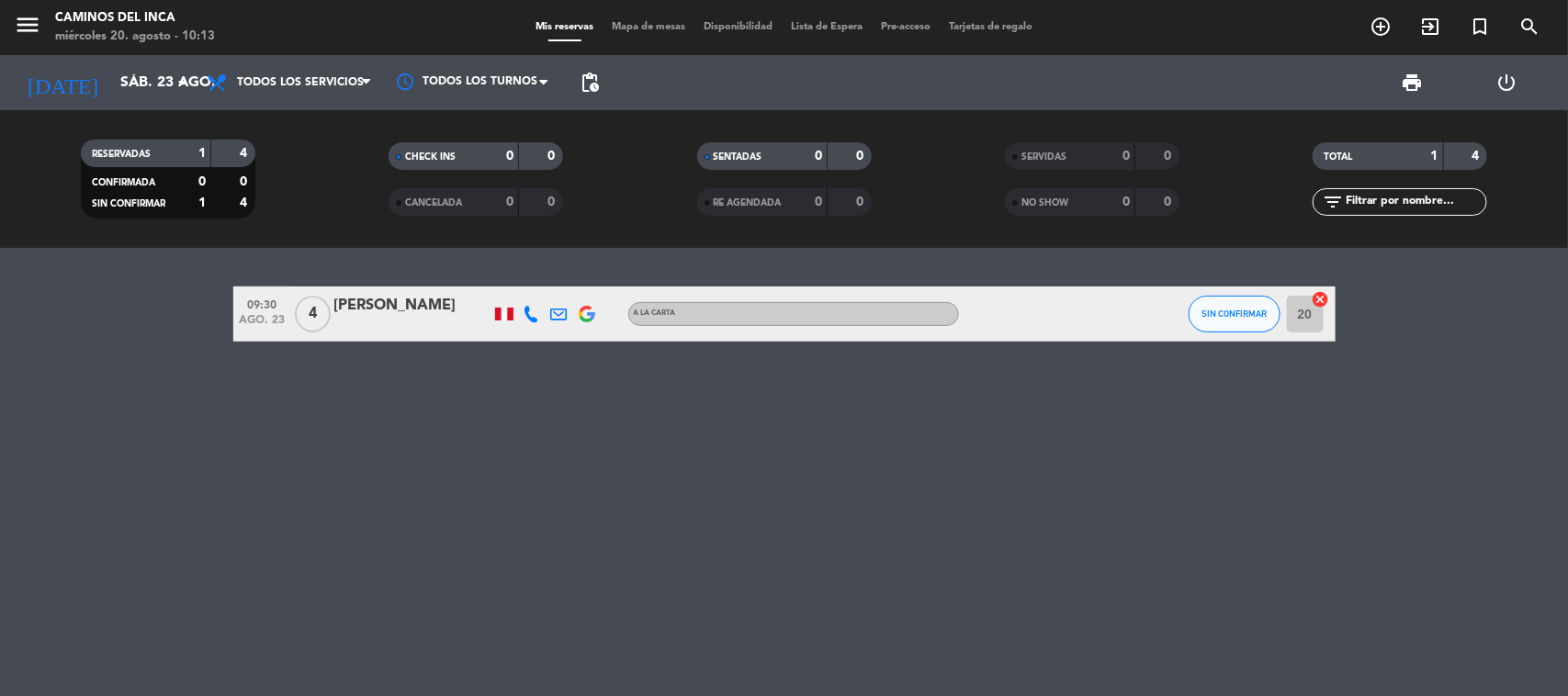
click at [531, 317] on icon at bounding box center [532, 314] width 17 height 17
click at [525, 285] on span "Copiar" at bounding box center [515, 282] width 39 height 20
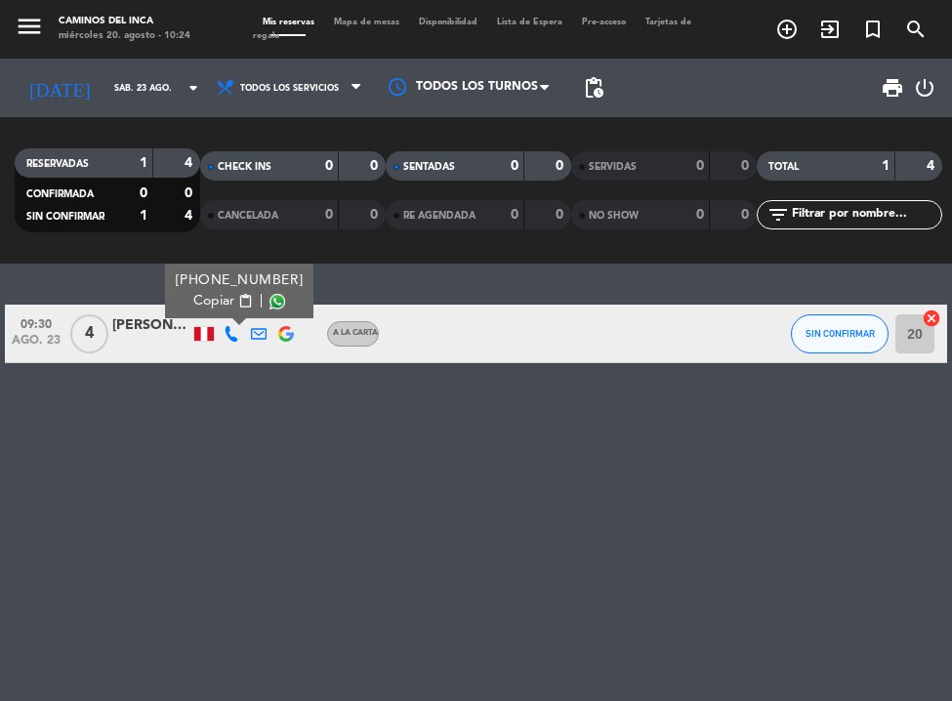
click at [50, 34] on span "menu" at bounding box center [37, 29] width 44 height 44
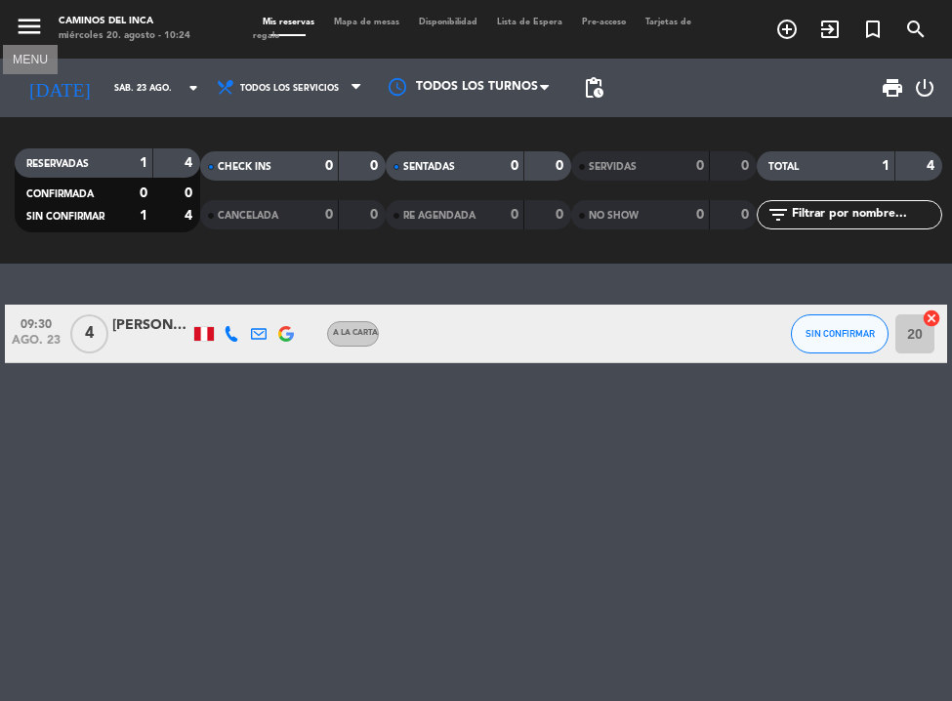
click at [36, 31] on icon "menu" at bounding box center [29, 26] width 29 height 29
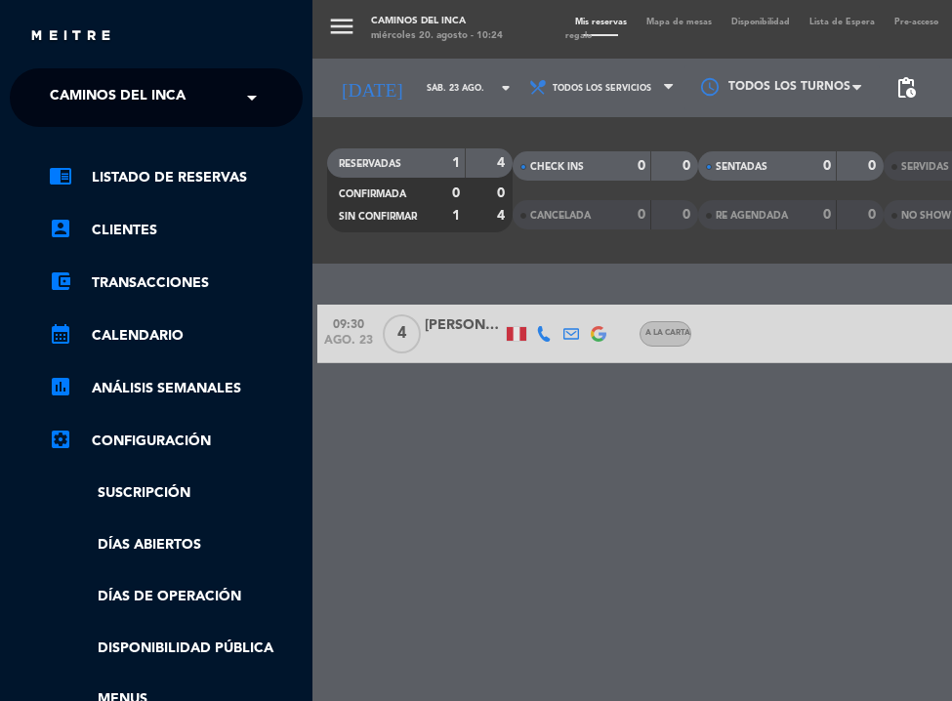
click at [163, 113] on span "Caminos del Inca" at bounding box center [118, 97] width 136 height 41
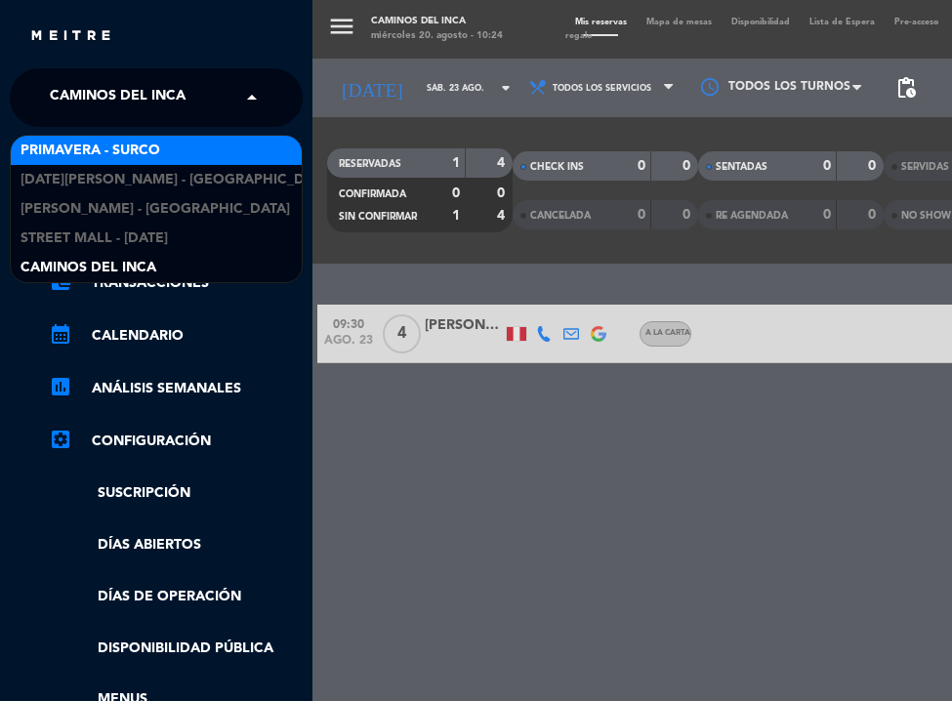
click at [158, 147] on span "Primavera - Surco" at bounding box center [91, 151] width 140 height 22
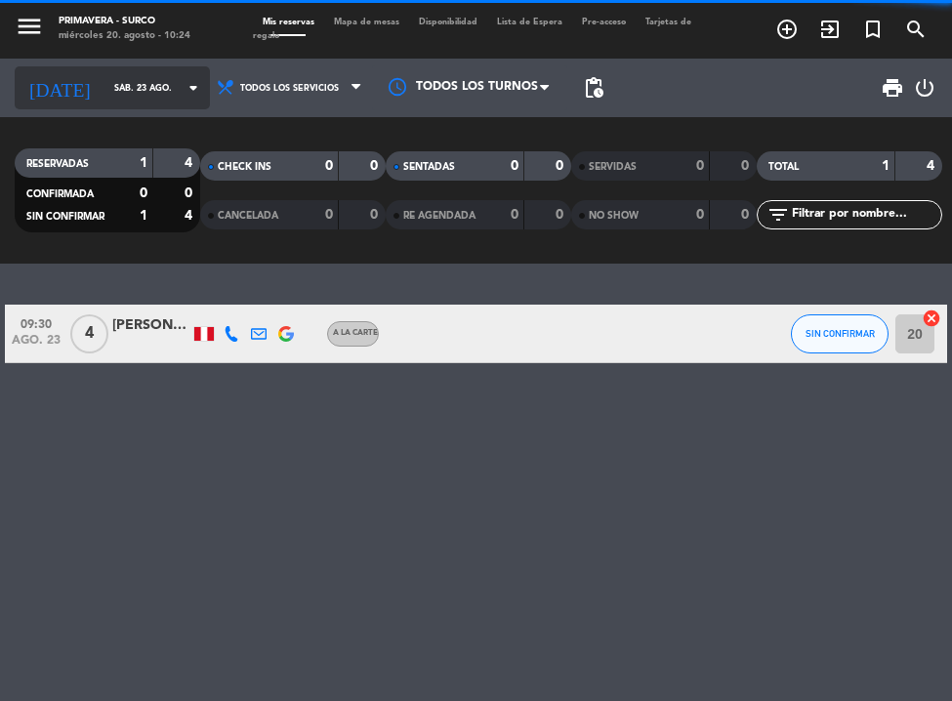
click at [182, 91] on icon "arrow_drop_down" at bounding box center [193, 87] width 23 height 23
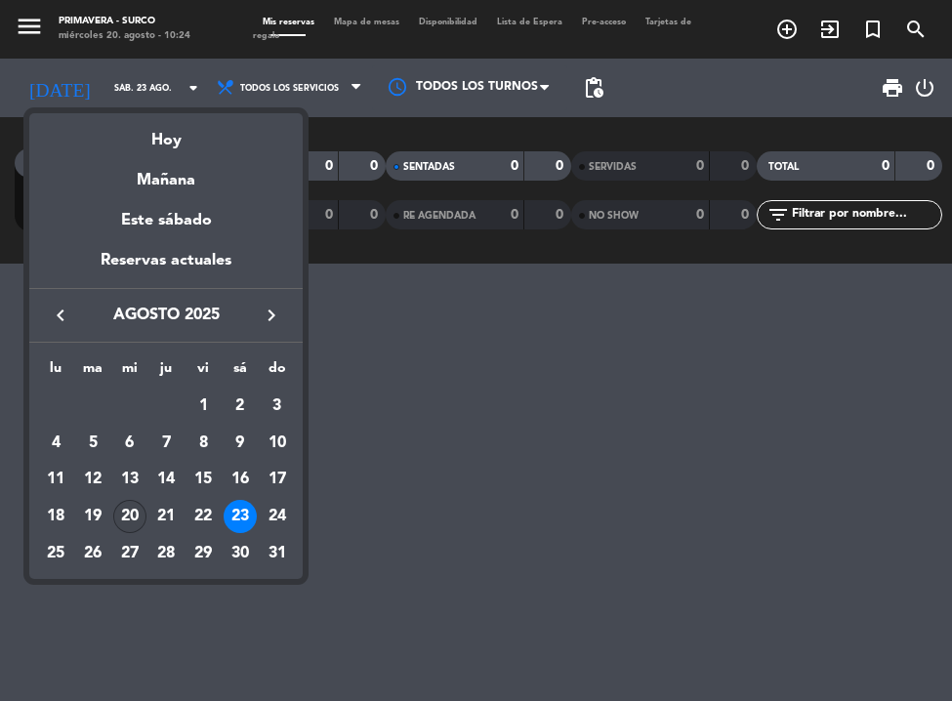
click at [125, 506] on div "20" at bounding box center [129, 516] width 33 height 33
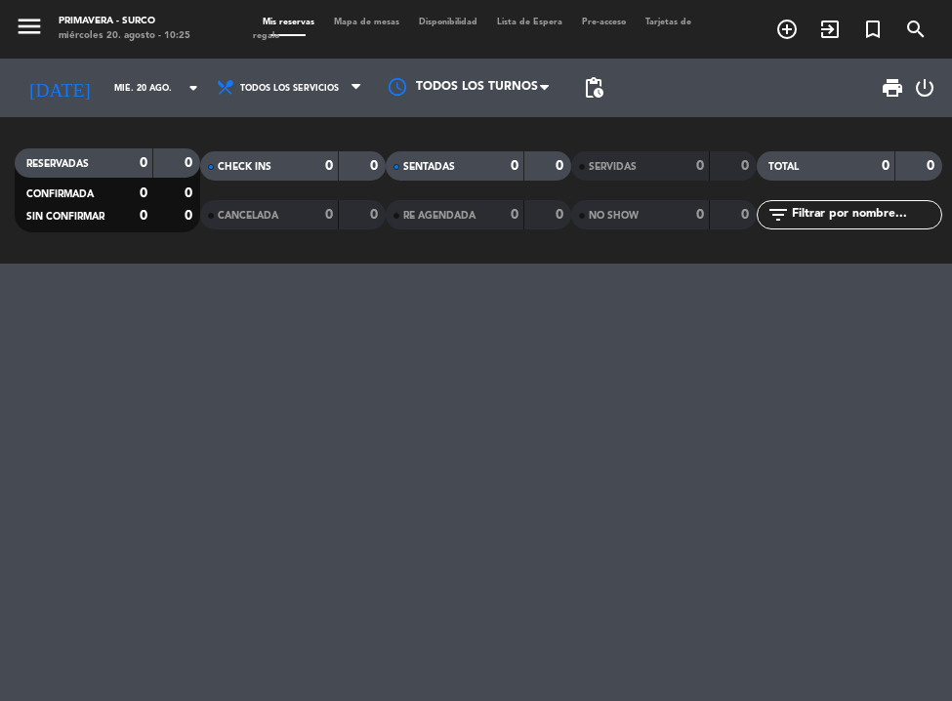
click at [244, 323] on div at bounding box center [476, 483] width 952 height 438
click at [50, 34] on span "menu" at bounding box center [37, 29] width 44 height 44
click at [39, 26] on icon "menu" at bounding box center [29, 26] width 29 height 29
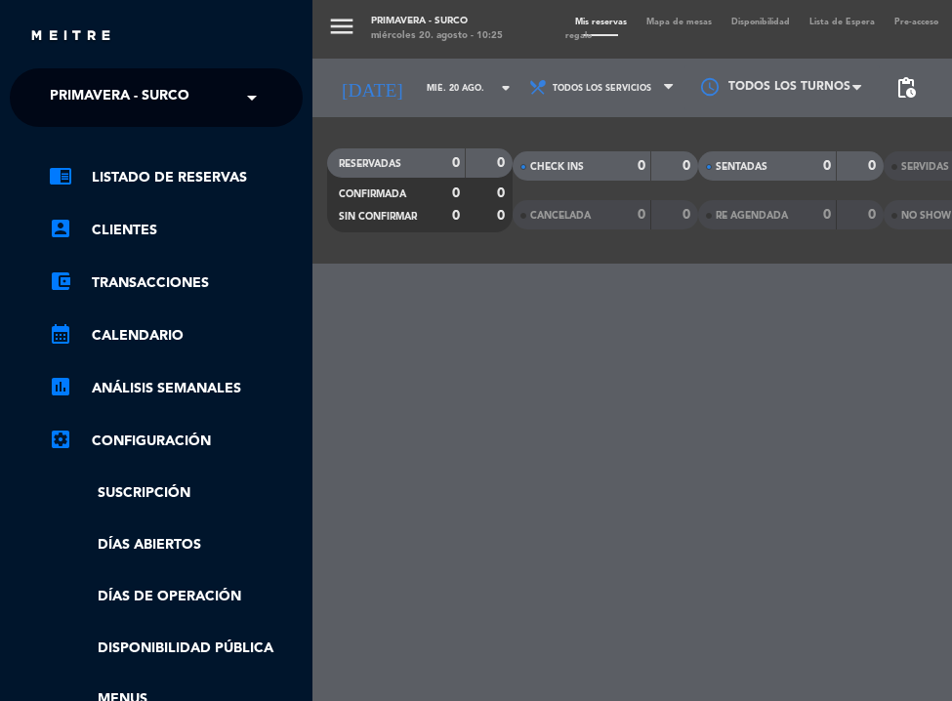
click at [139, 91] on span "Primavera - Surco" at bounding box center [120, 97] width 140 height 41
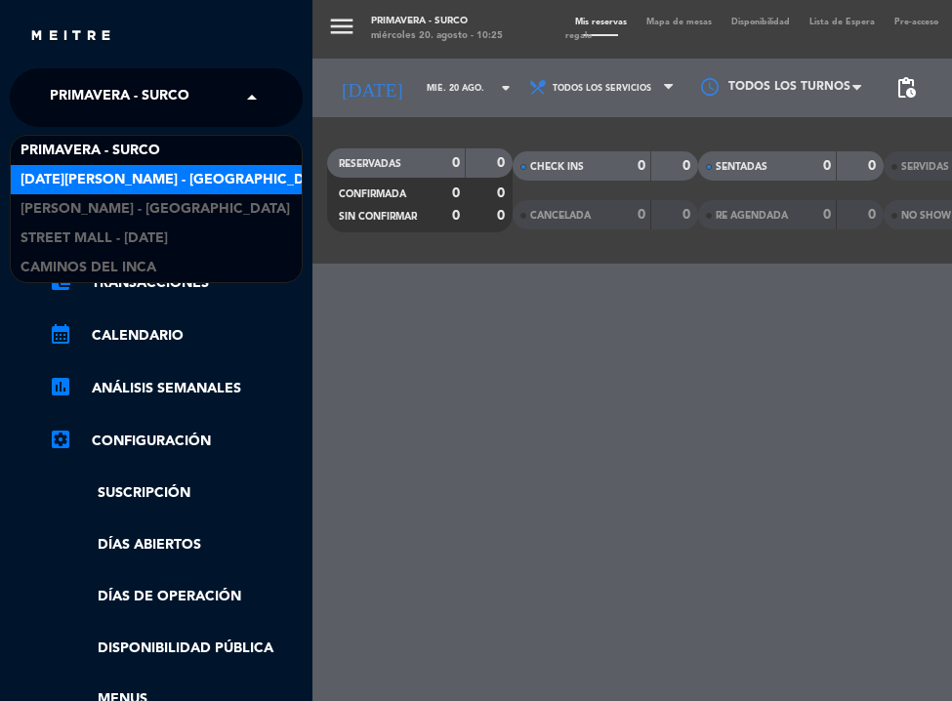
click at [115, 183] on span "[DATE][PERSON_NAME] - [GEOGRAPHIC_DATA][PERSON_NAME]" at bounding box center [234, 180] width 427 height 22
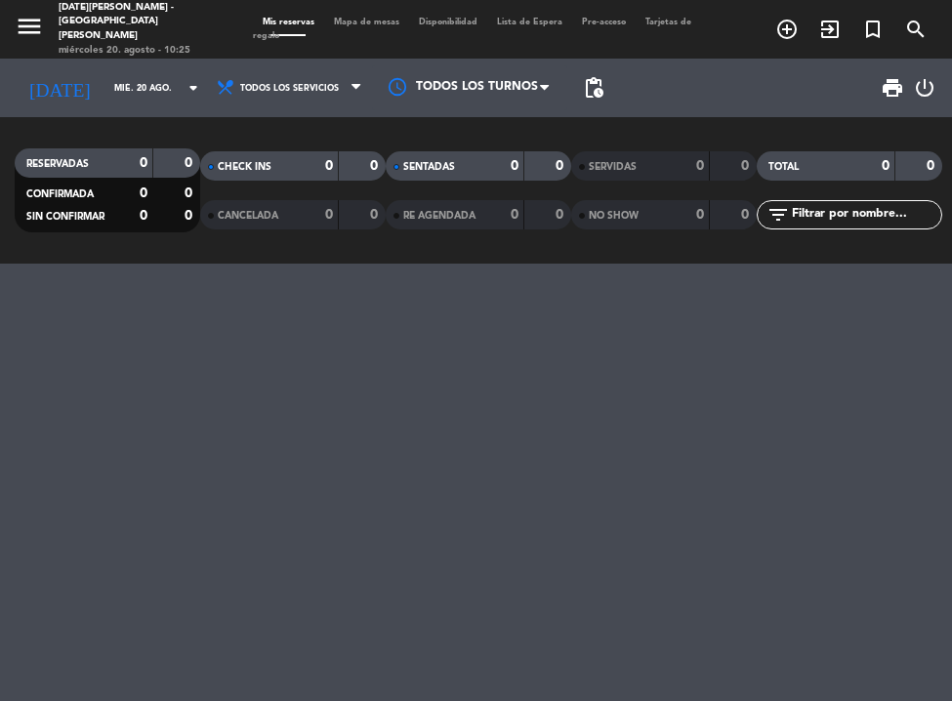
drag, startPoint x: 231, startPoint y: 278, endPoint x: 117, endPoint y: 174, distance: 154.1
click at [231, 278] on div at bounding box center [476, 483] width 952 height 438
click at [40, 31] on icon "menu" at bounding box center [29, 26] width 29 height 29
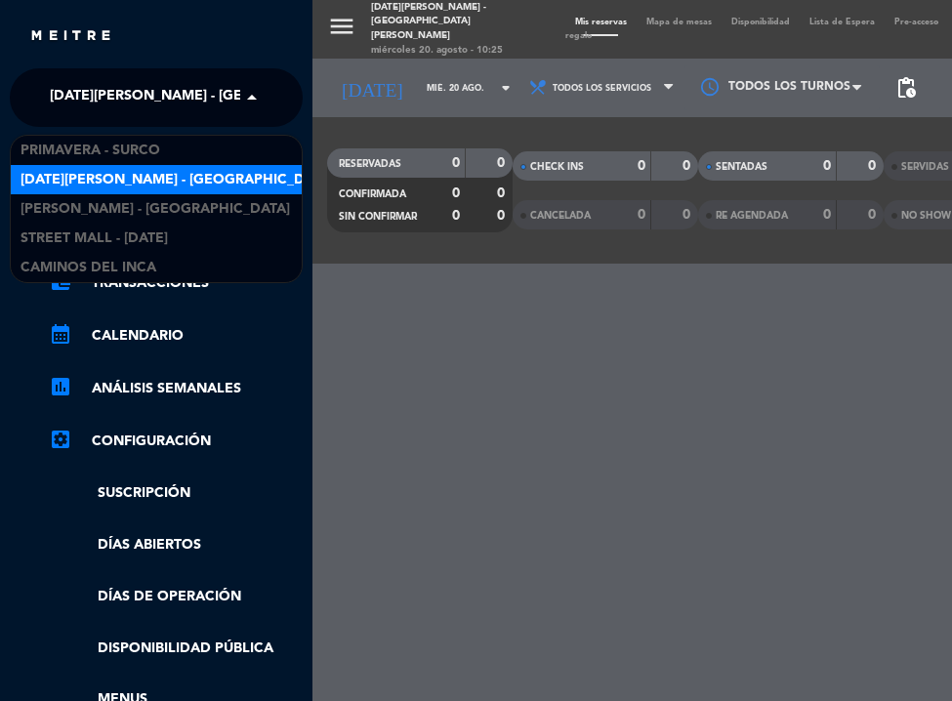
click at [173, 96] on span "[DATE][PERSON_NAME] - [GEOGRAPHIC_DATA][PERSON_NAME]" at bounding box center [263, 97] width 427 height 41
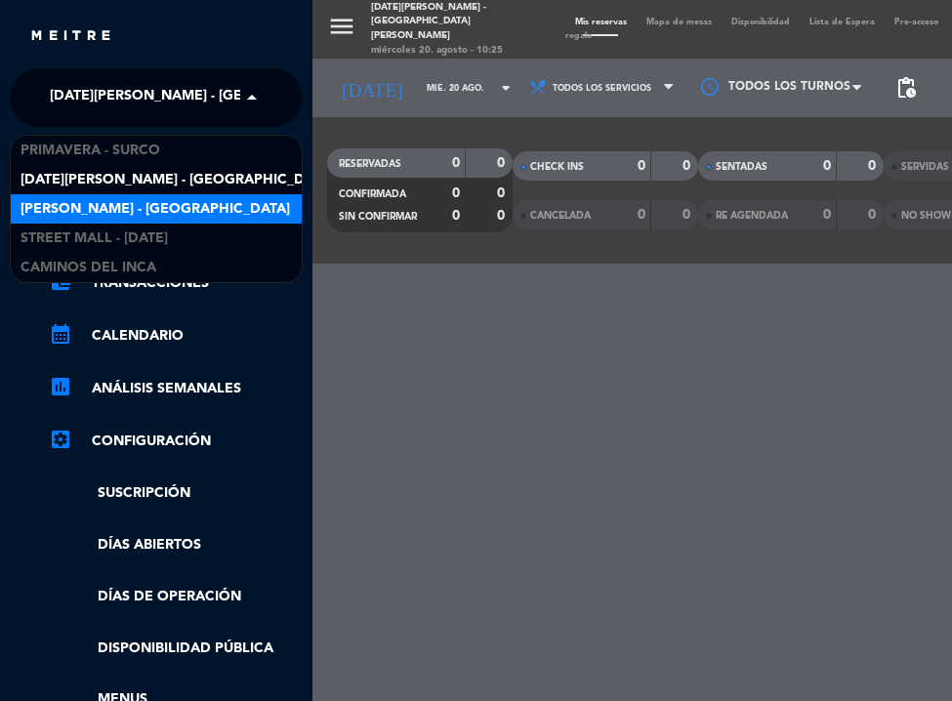
click at [154, 202] on span "[PERSON_NAME] - [GEOGRAPHIC_DATA]" at bounding box center [156, 209] width 270 height 22
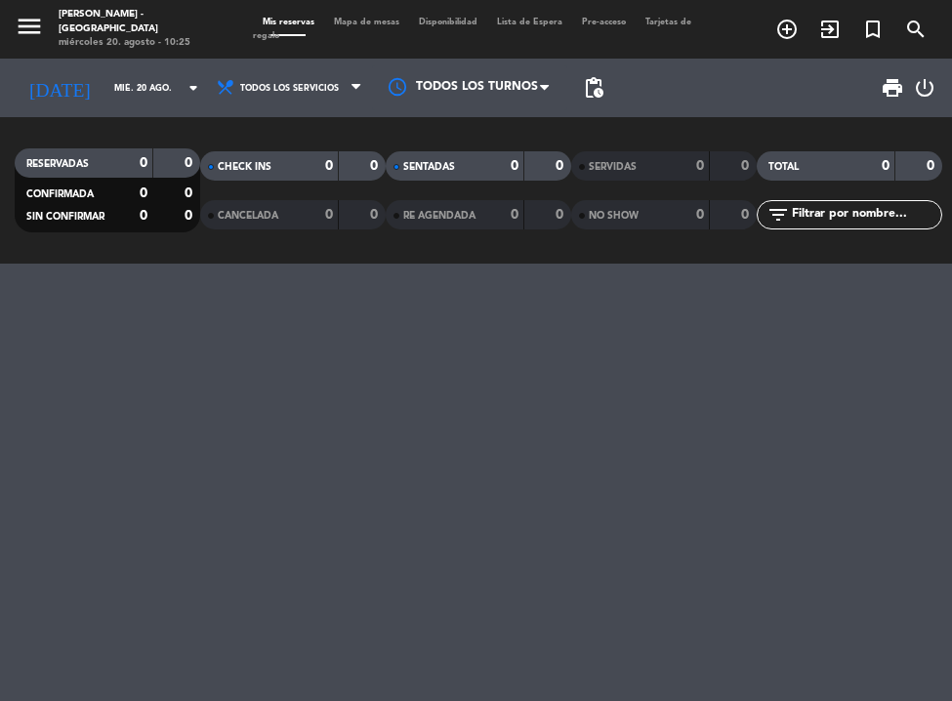
drag, startPoint x: 371, startPoint y: 362, endPoint x: 144, endPoint y: 139, distance: 319.1
click at [371, 361] on div at bounding box center [476, 483] width 952 height 438
click at [31, 34] on icon "menu" at bounding box center [29, 26] width 29 height 29
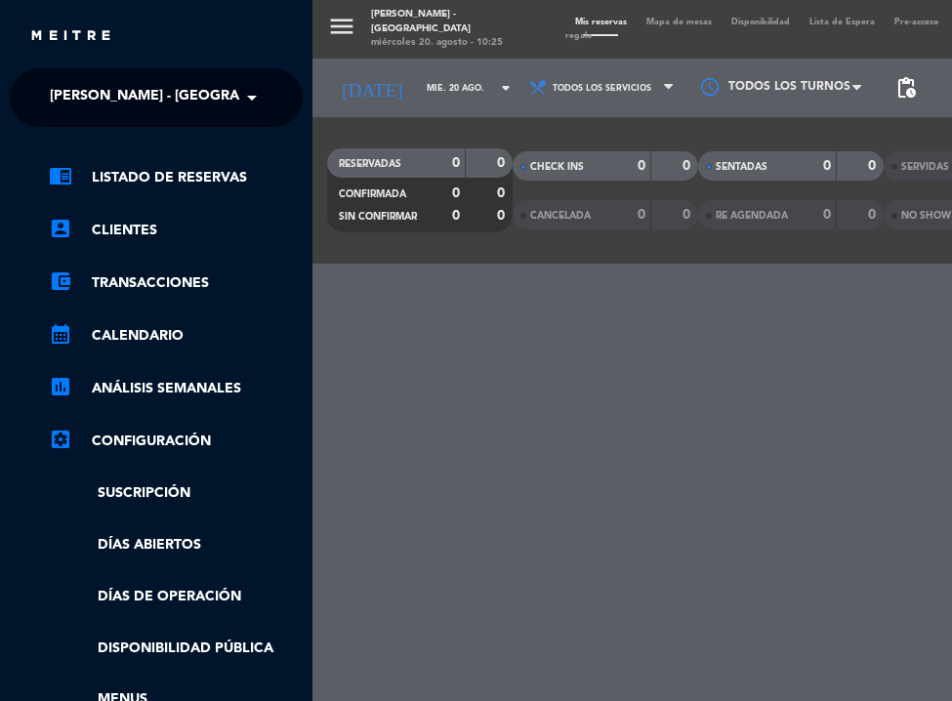
click at [210, 98] on span "[PERSON_NAME] - [GEOGRAPHIC_DATA]" at bounding box center [185, 97] width 270 height 41
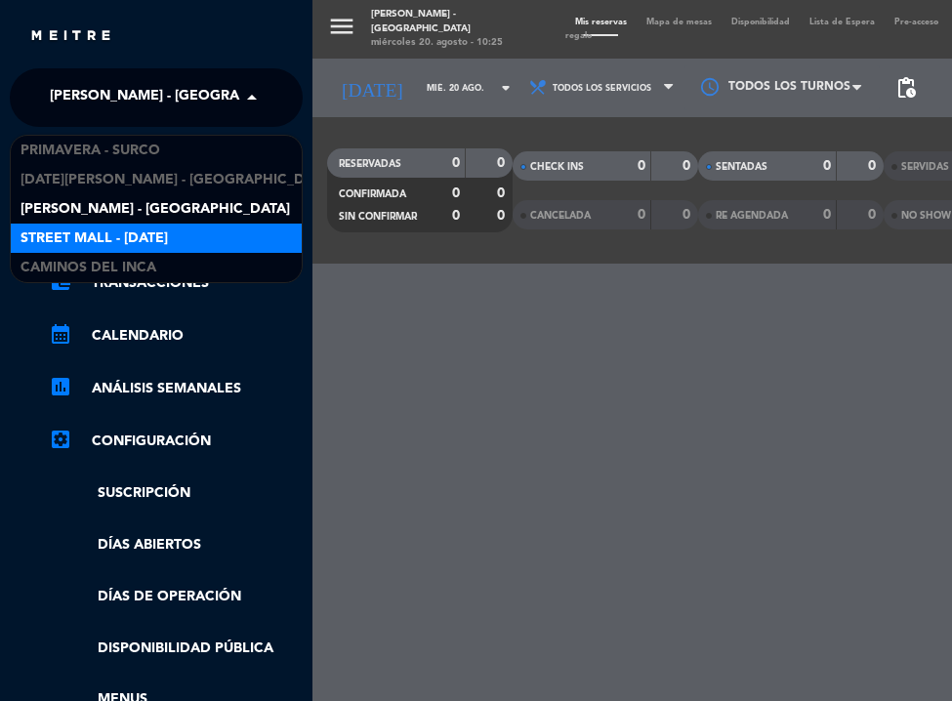
click at [164, 237] on span "Street Mall - [DATE]" at bounding box center [94, 239] width 147 height 22
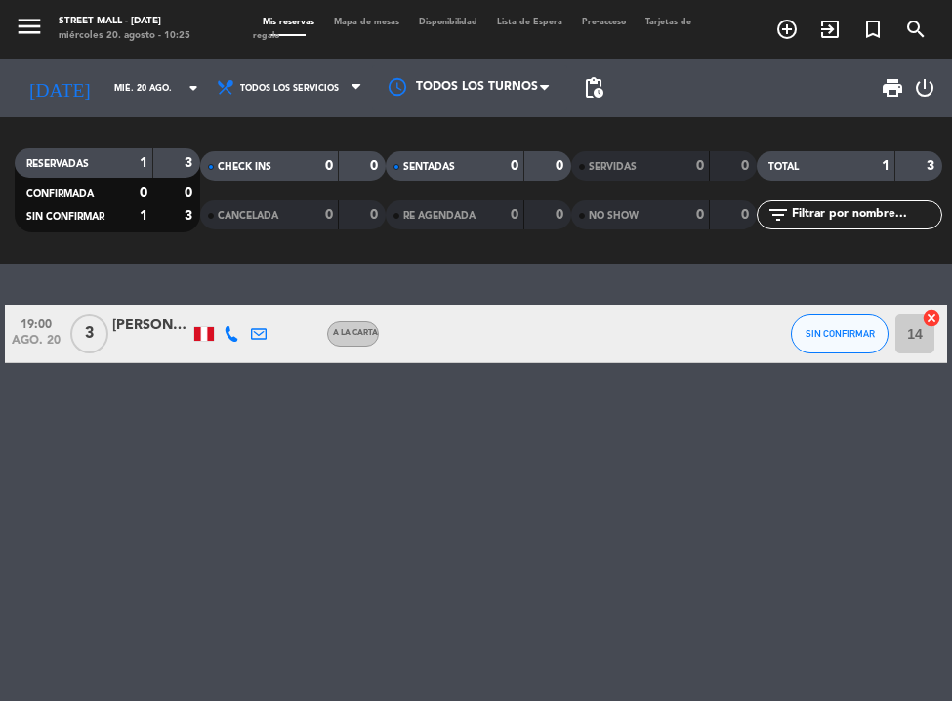
click at [179, 388] on div "19:00 [DATE] 3 [PERSON_NAME] A la carta SIN CONFIRMAR 14 cancel" at bounding box center [476, 483] width 952 height 438
click at [27, 16] on icon "menu" at bounding box center [29, 26] width 29 height 29
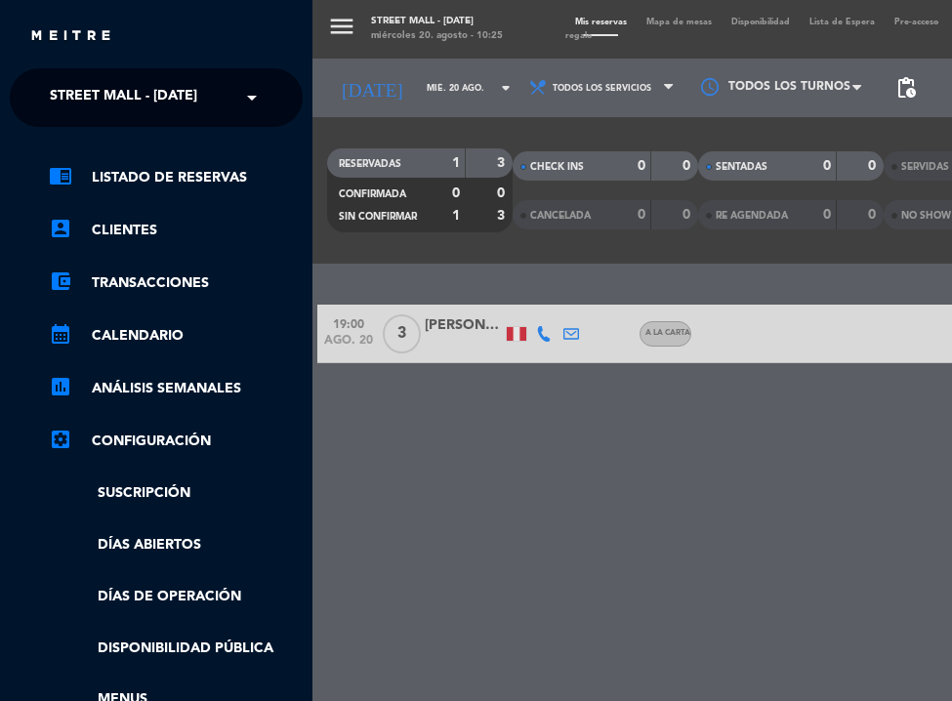
click at [147, 100] on span "Street Mall - [DATE]" at bounding box center [123, 97] width 147 height 41
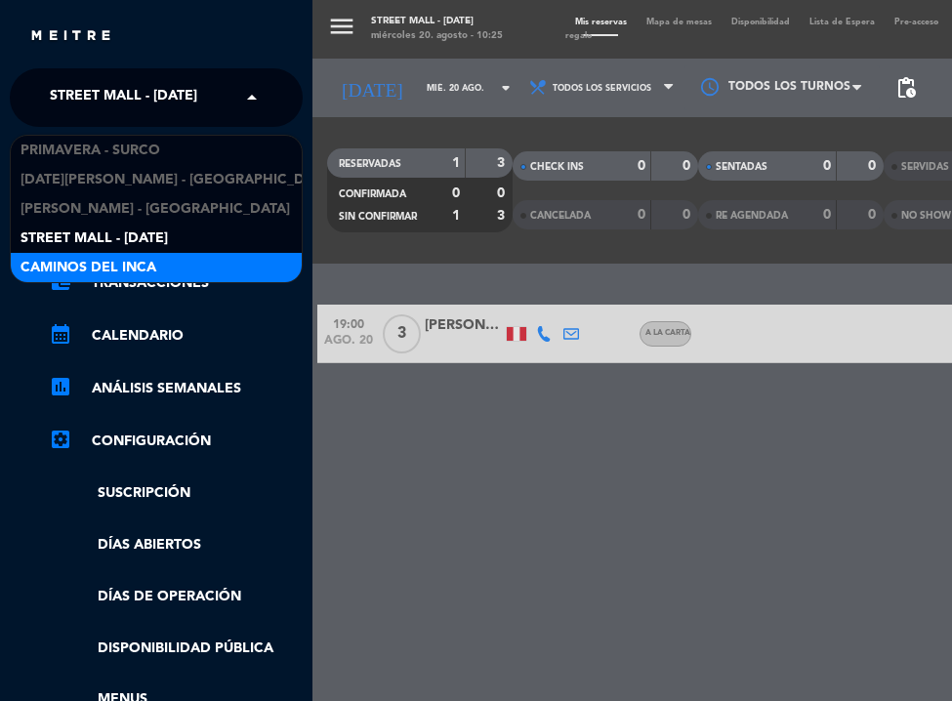
click at [158, 260] on div "Caminos del Inca" at bounding box center [156, 267] width 291 height 29
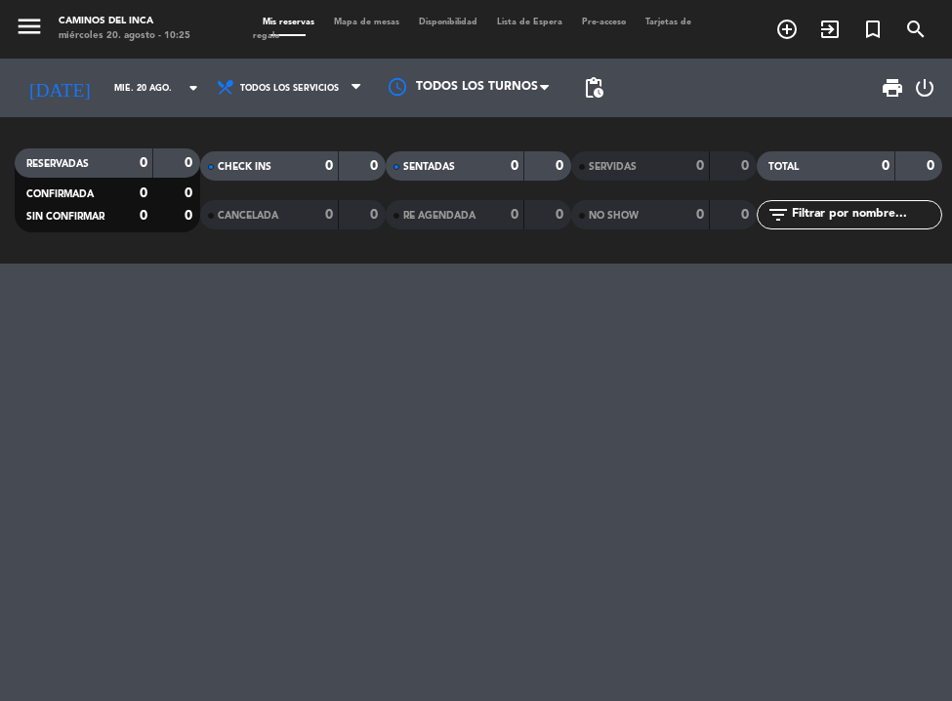
click at [309, 357] on div at bounding box center [476, 483] width 952 height 438
click at [130, 73] on input "mié. 20 ago." at bounding box center [166, 88] width 123 height 30
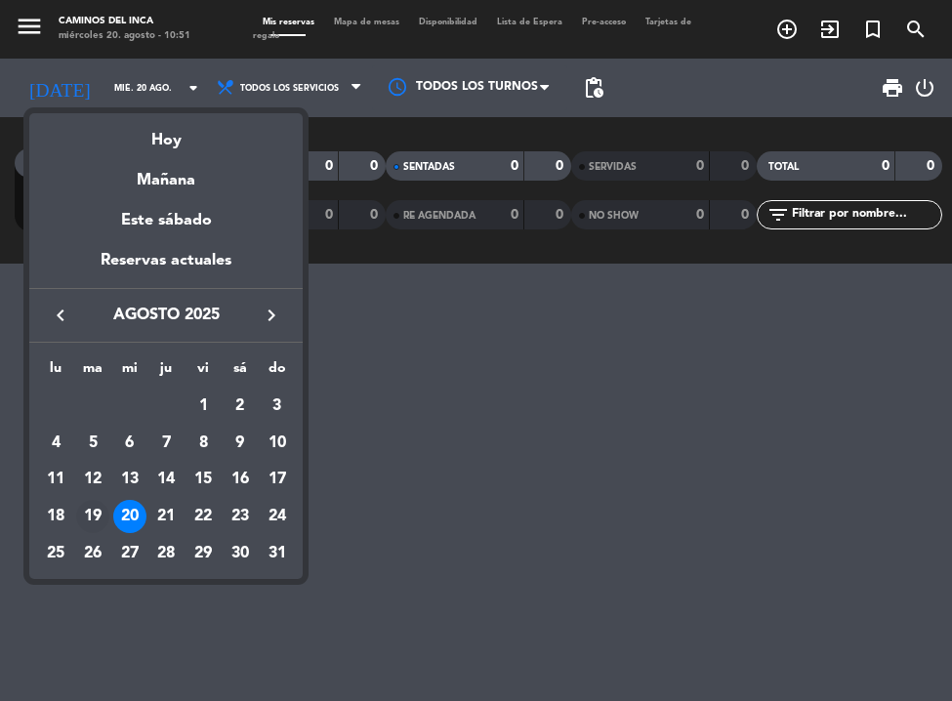
click at [100, 521] on div "19" at bounding box center [92, 516] width 33 height 33
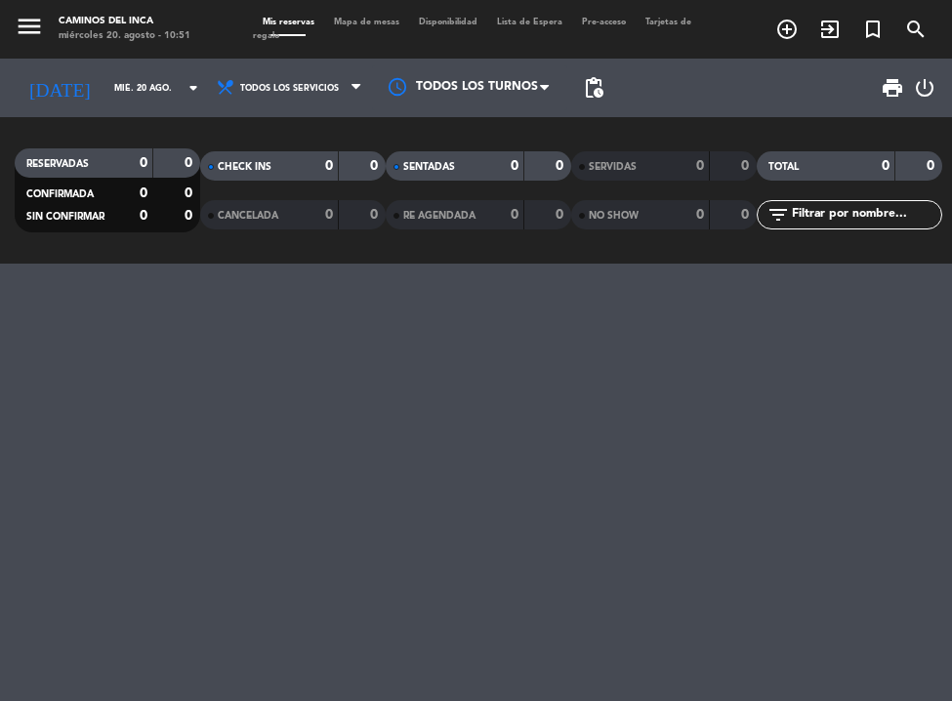
type input "[DATE]"
click at [17, 31] on icon "menu" at bounding box center [29, 26] width 29 height 29
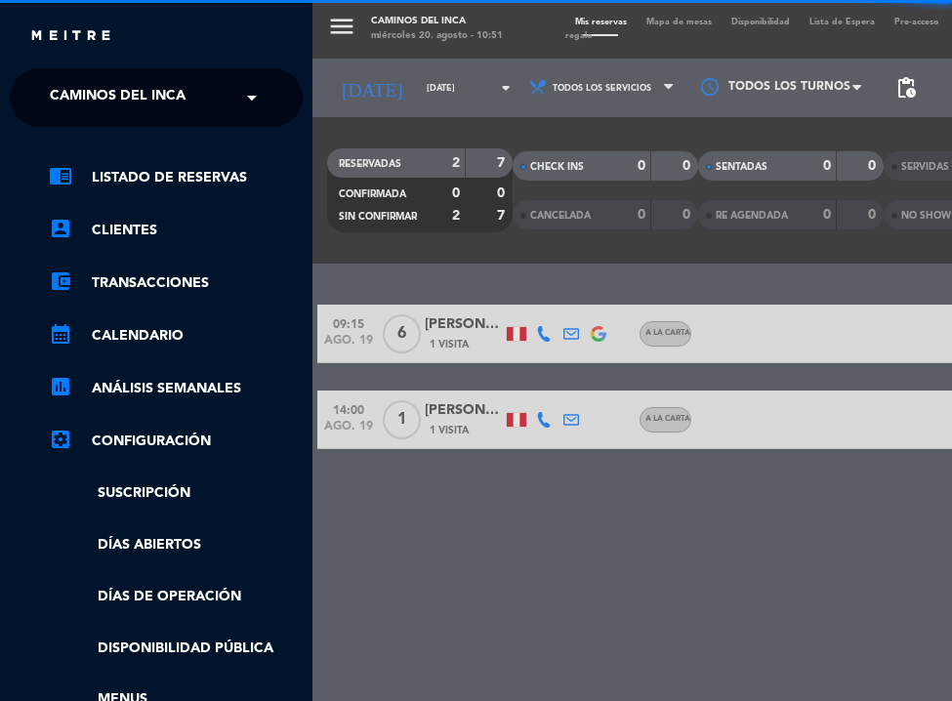
click at [159, 101] on span "Caminos del Inca" at bounding box center [118, 97] width 136 height 41
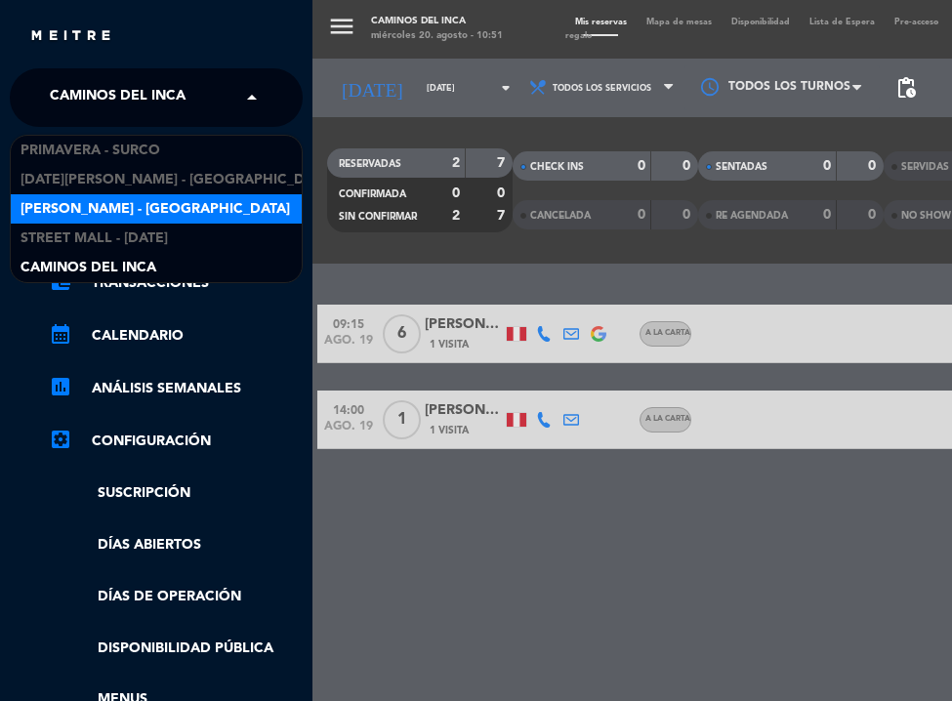
click at [168, 203] on span "[PERSON_NAME] - [GEOGRAPHIC_DATA]" at bounding box center [156, 209] width 270 height 22
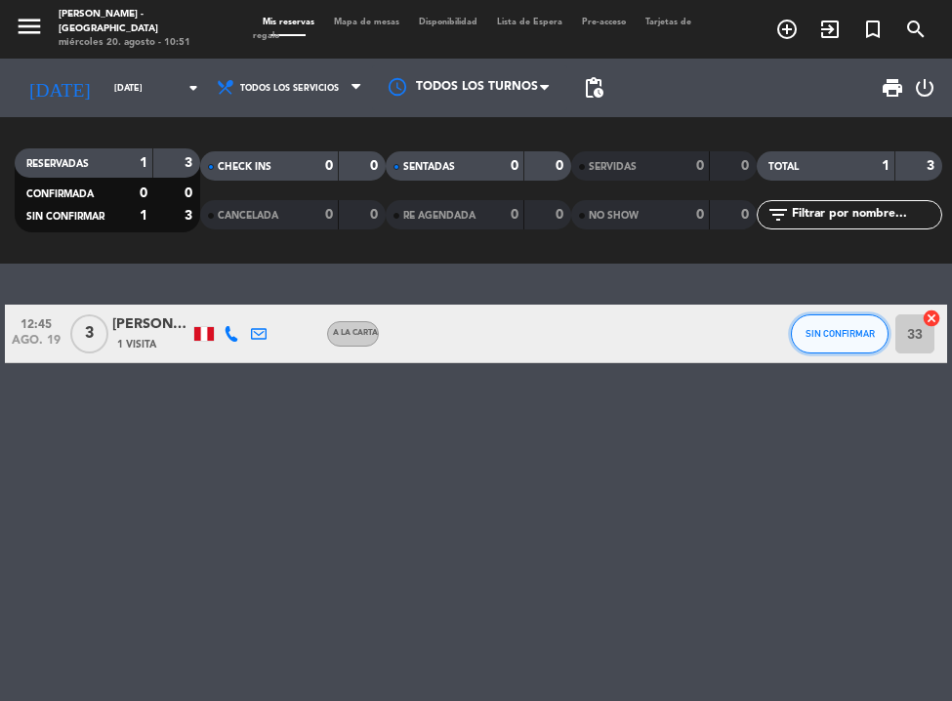
click at [856, 325] on button "SIN CONFIRMAR" at bounding box center [840, 334] width 98 height 39
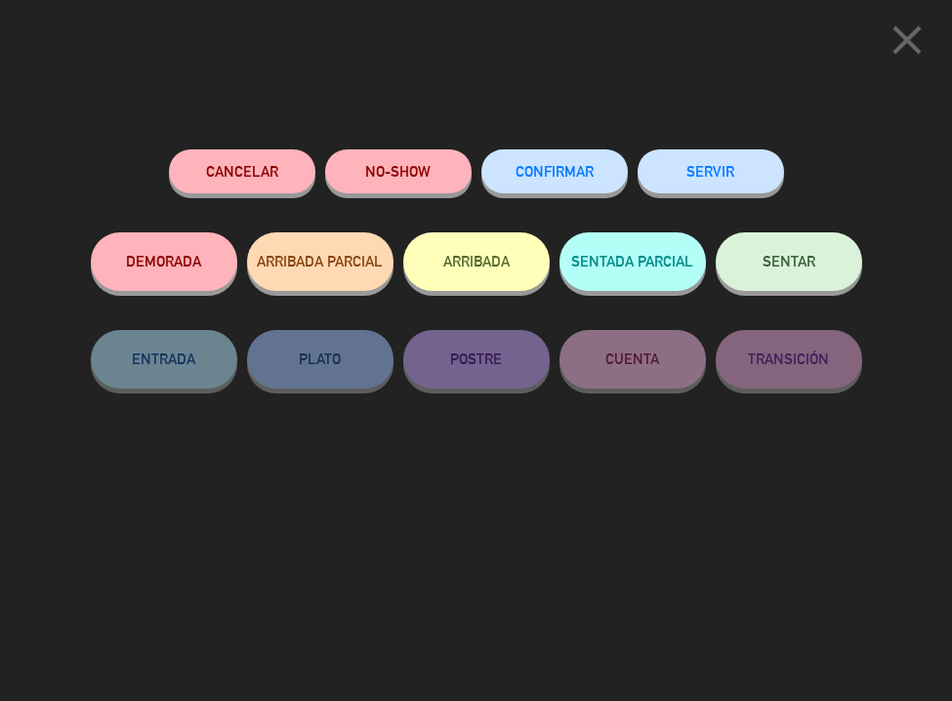
click at [728, 169] on button "SERVIR" at bounding box center [711, 171] width 147 height 44
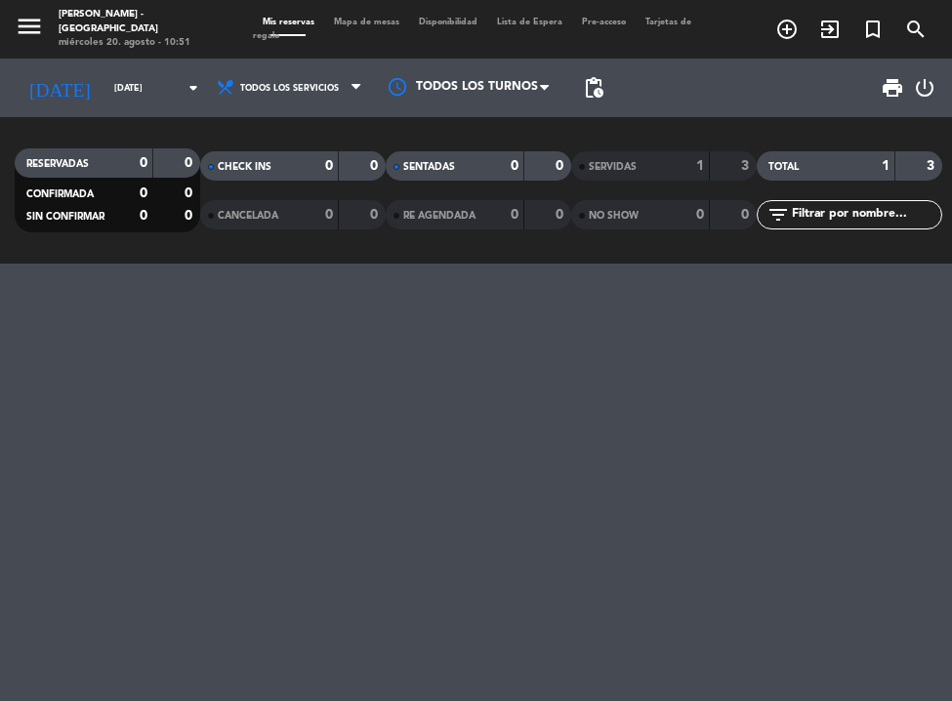
drag, startPoint x: 343, startPoint y: 379, endPoint x: 261, endPoint y: 291, distance: 120.2
click at [342, 376] on div at bounding box center [476, 483] width 952 height 438
click at [42, 29] on icon "menu" at bounding box center [29, 26] width 29 height 29
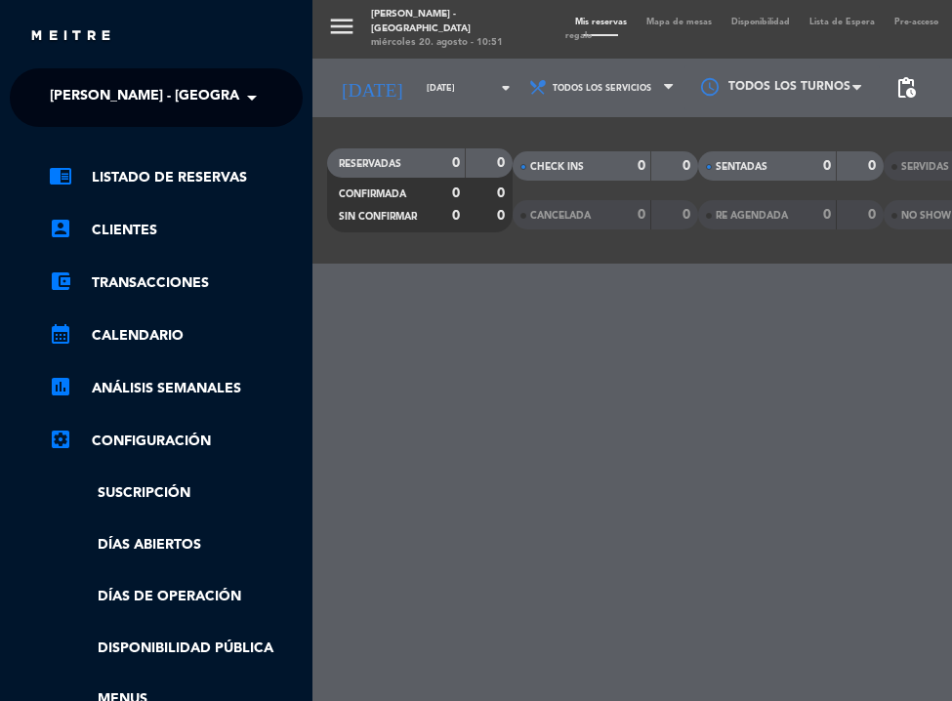
click at [192, 83] on span "[PERSON_NAME] - [GEOGRAPHIC_DATA]" at bounding box center [185, 97] width 270 height 41
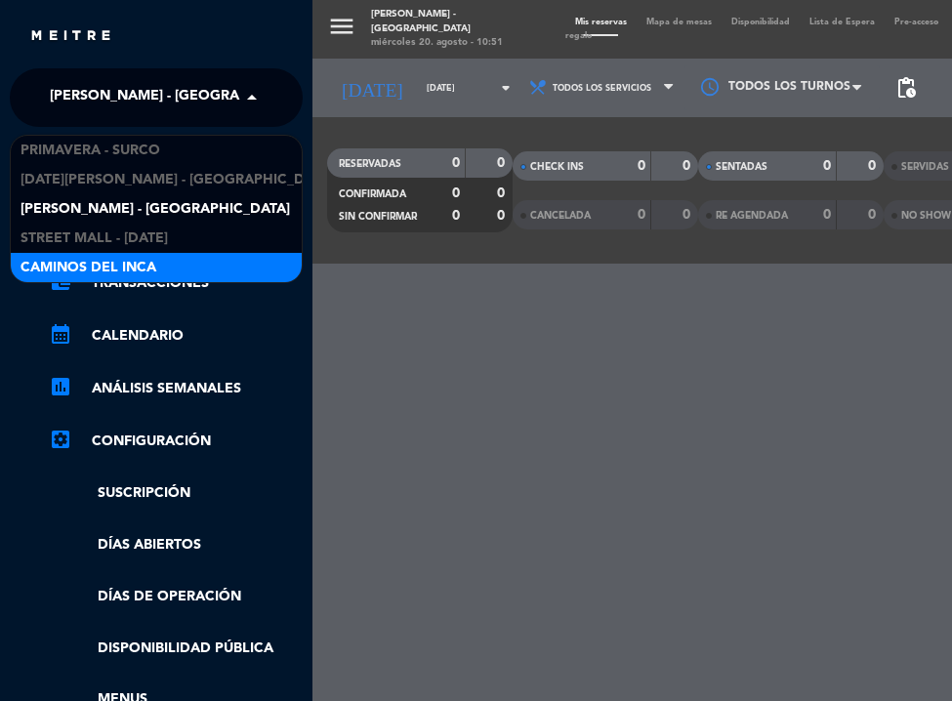
click at [181, 269] on div "Caminos del Inca" at bounding box center [156, 267] width 291 height 29
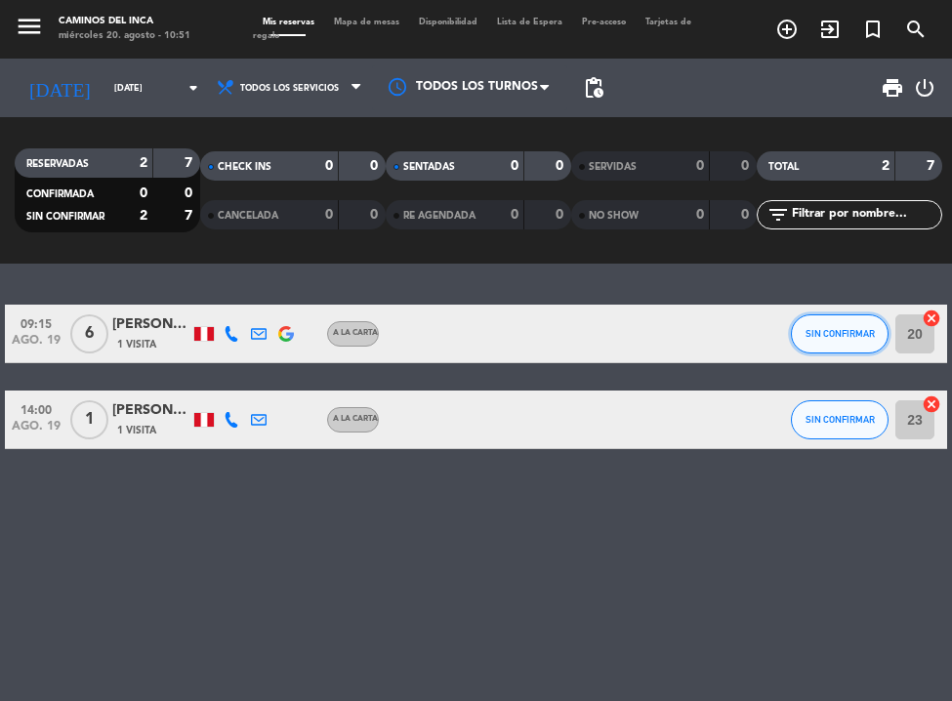
click at [848, 332] on span "SIN CONFIRMAR" at bounding box center [840, 333] width 69 height 11
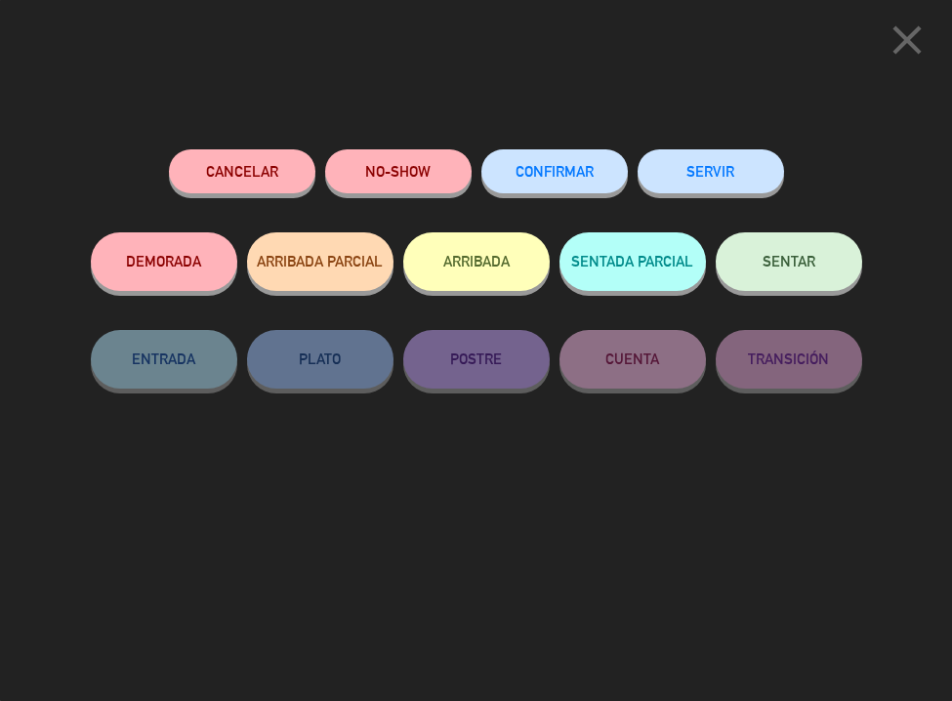
click at [704, 178] on button "SERVIR" at bounding box center [711, 171] width 147 height 44
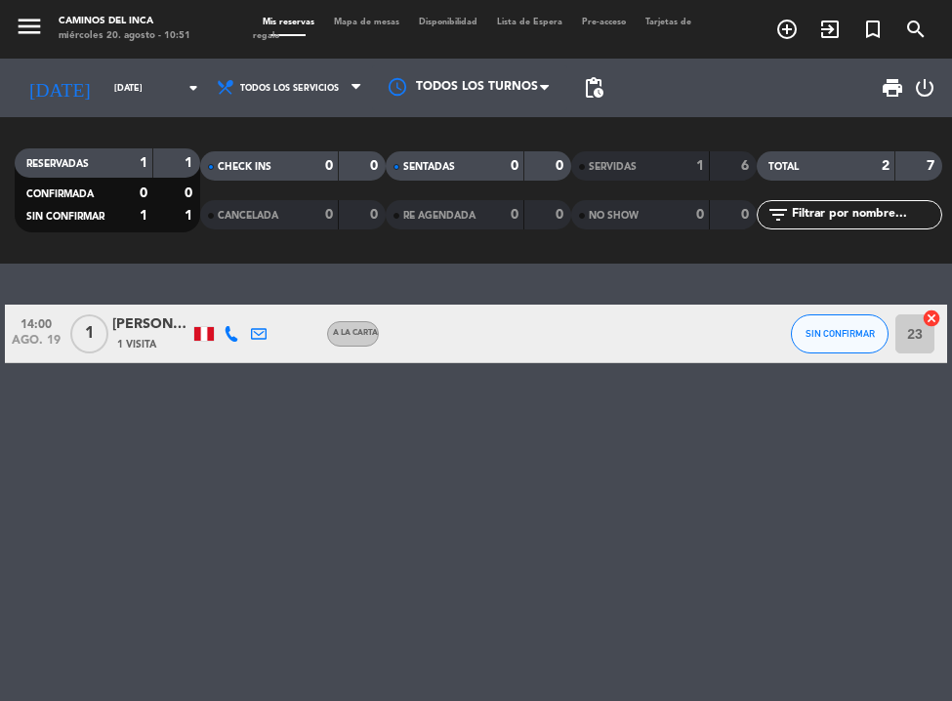
drag, startPoint x: 416, startPoint y: 457, endPoint x: 285, endPoint y: 438, distance: 132.3
click at [392, 455] on div "14:00 [DATE] 1 [PERSON_NAME] 1 Visita A la carta SIN CONFIRMAR 23 cancel" at bounding box center [476, 483] width 952 height 438
